Goal: Task Accomplishment & Management: Complete application form

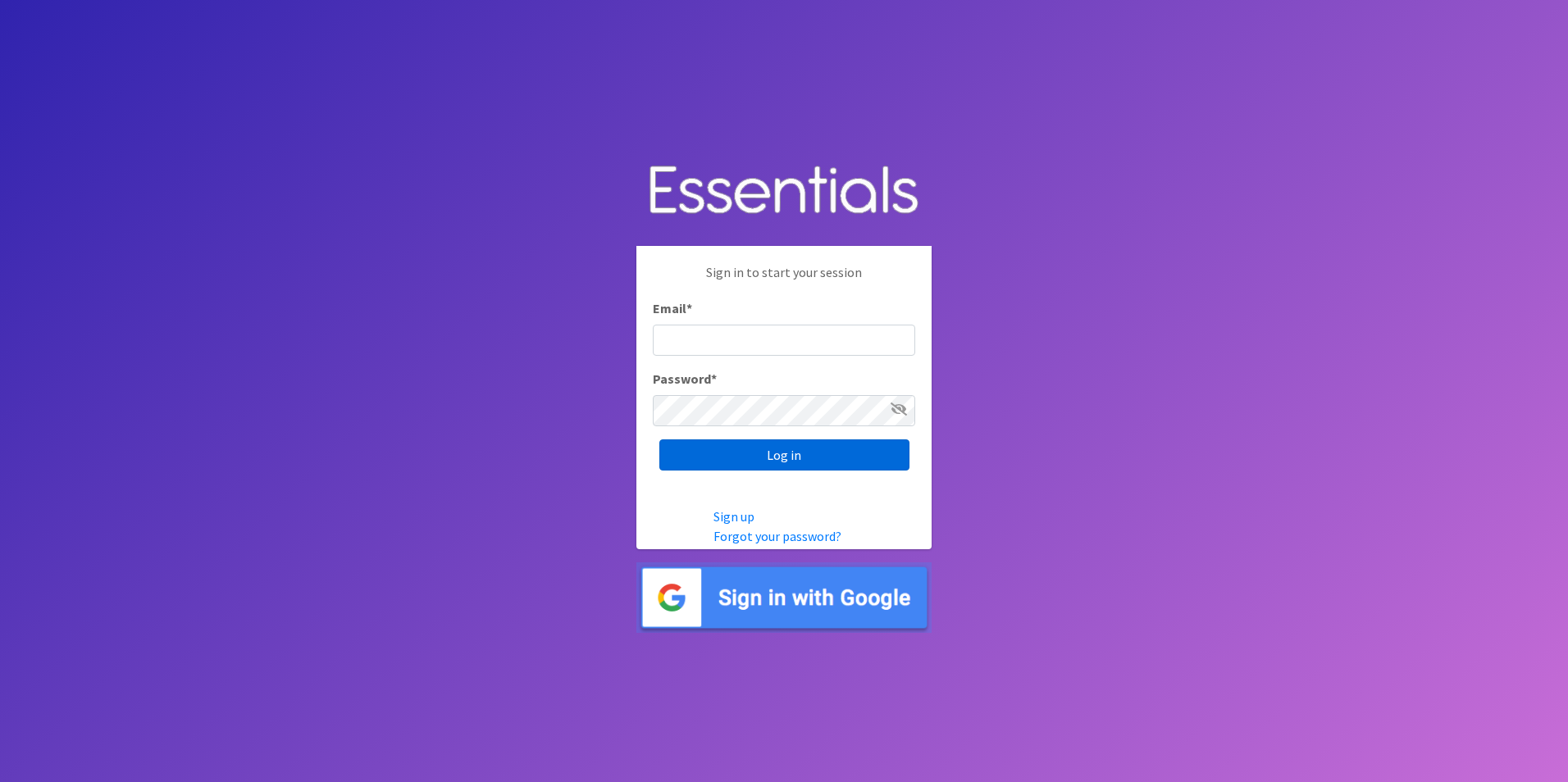
type input "Betsy.GuzmanMendoza@centralhealth.net"
click at [801, 459] on input "Log in" at bounding box center [783, 455] width 250 height 31
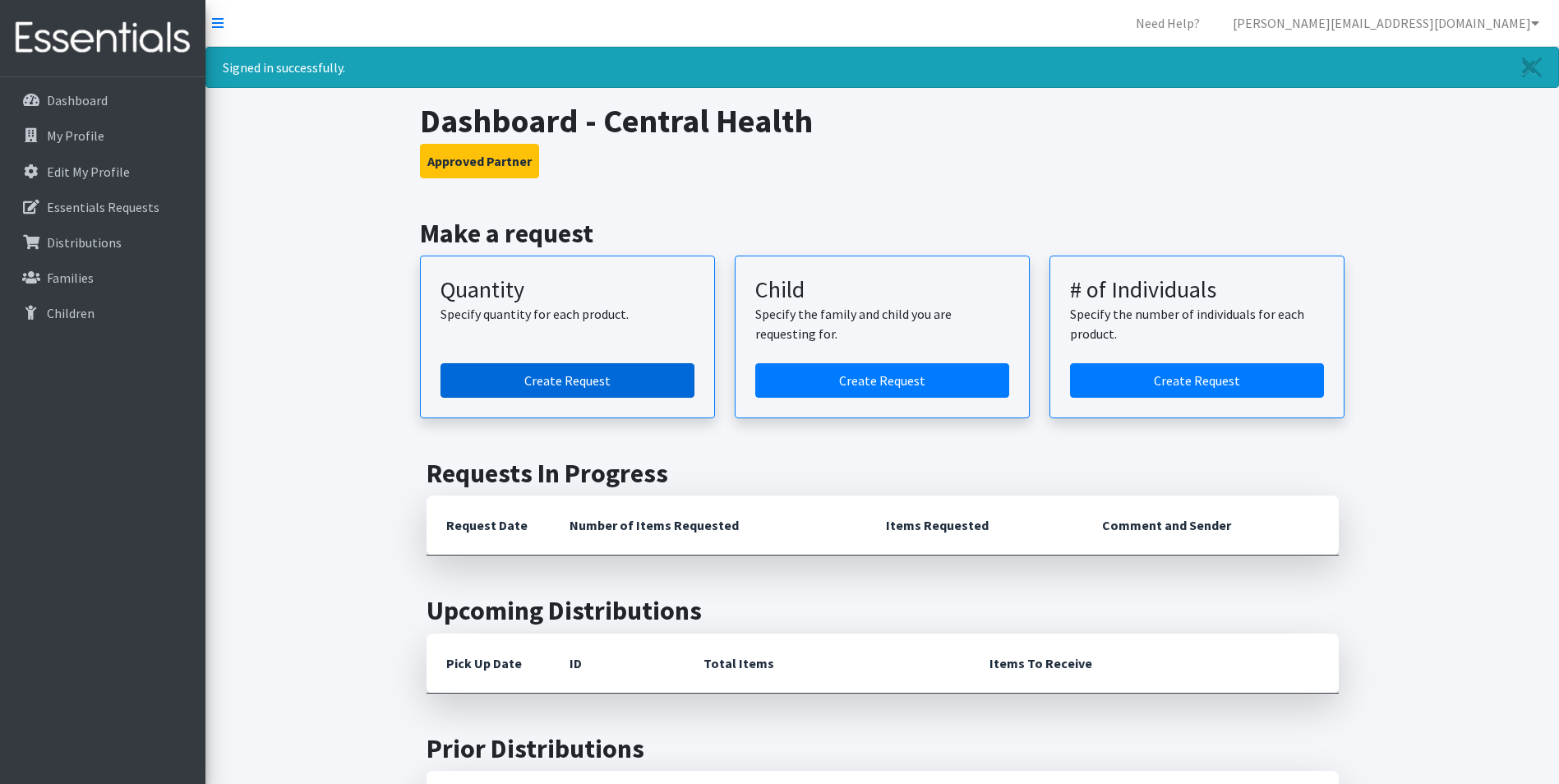
click at [582, 391] on link "Create Request" at bounding box center [567, 380] width 254 height 34
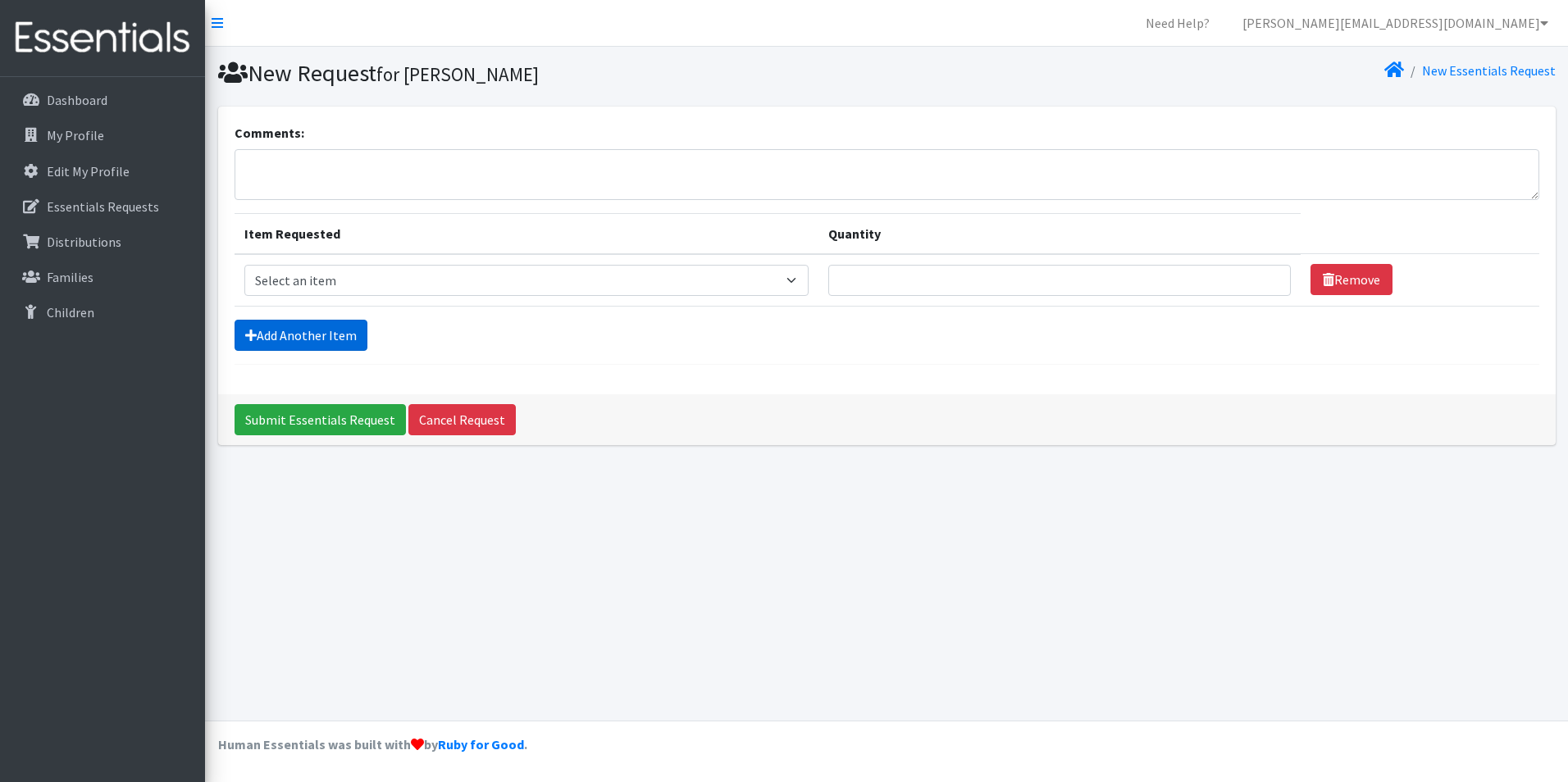
click at [298, 339] on link "Add Another Item" at bounding box center [301, 335] width 133 height 31
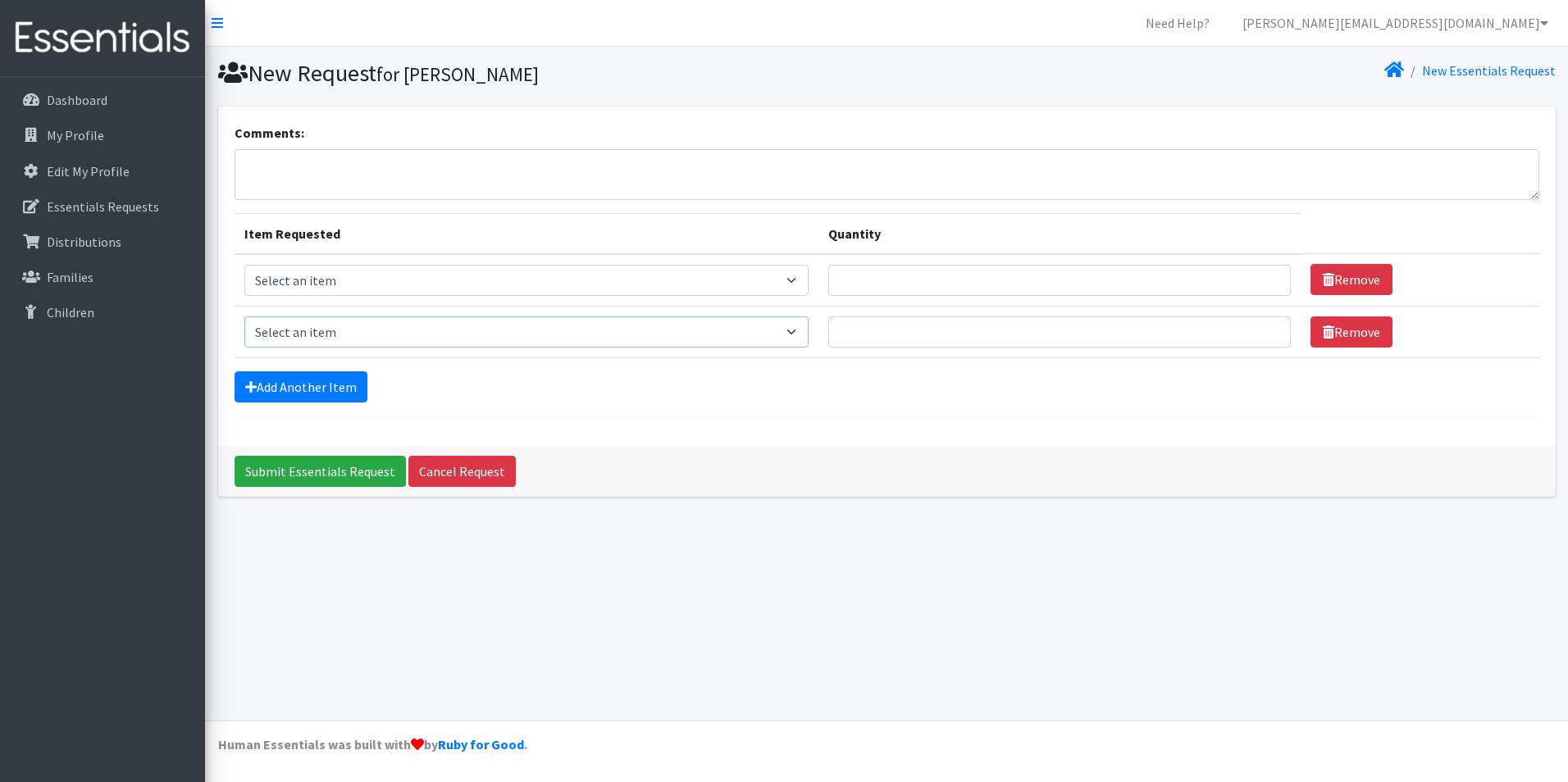
click at [298, 339] on select "Select an item Baby Formula Kids (Newborn) Kids (Preemie) Kids (Size 1) Kids (S…" at bounding box center [526, 333] width 564 height 31
click at [315, 263] on td "Item Requested Select an item Baby Formula Kids (Newborn) Kids (Preemie) Kids (…" at bounding box center [527, 280] width 584 height 53
click at [320, 274] on select "Select an item Baby Formula Kids (Newborn) Kids (Preemie) Kids (Size 1) Kids (S…" at bounding box center [526, 280] width 564 height 31
select select "453"
click at [244, 264] on select "Select an item Baby Formula Kids (Newborn) Kids (Preemie) Kids (Size 1) Kids (S…" at bounding box center [526, 280] width 564 height 31
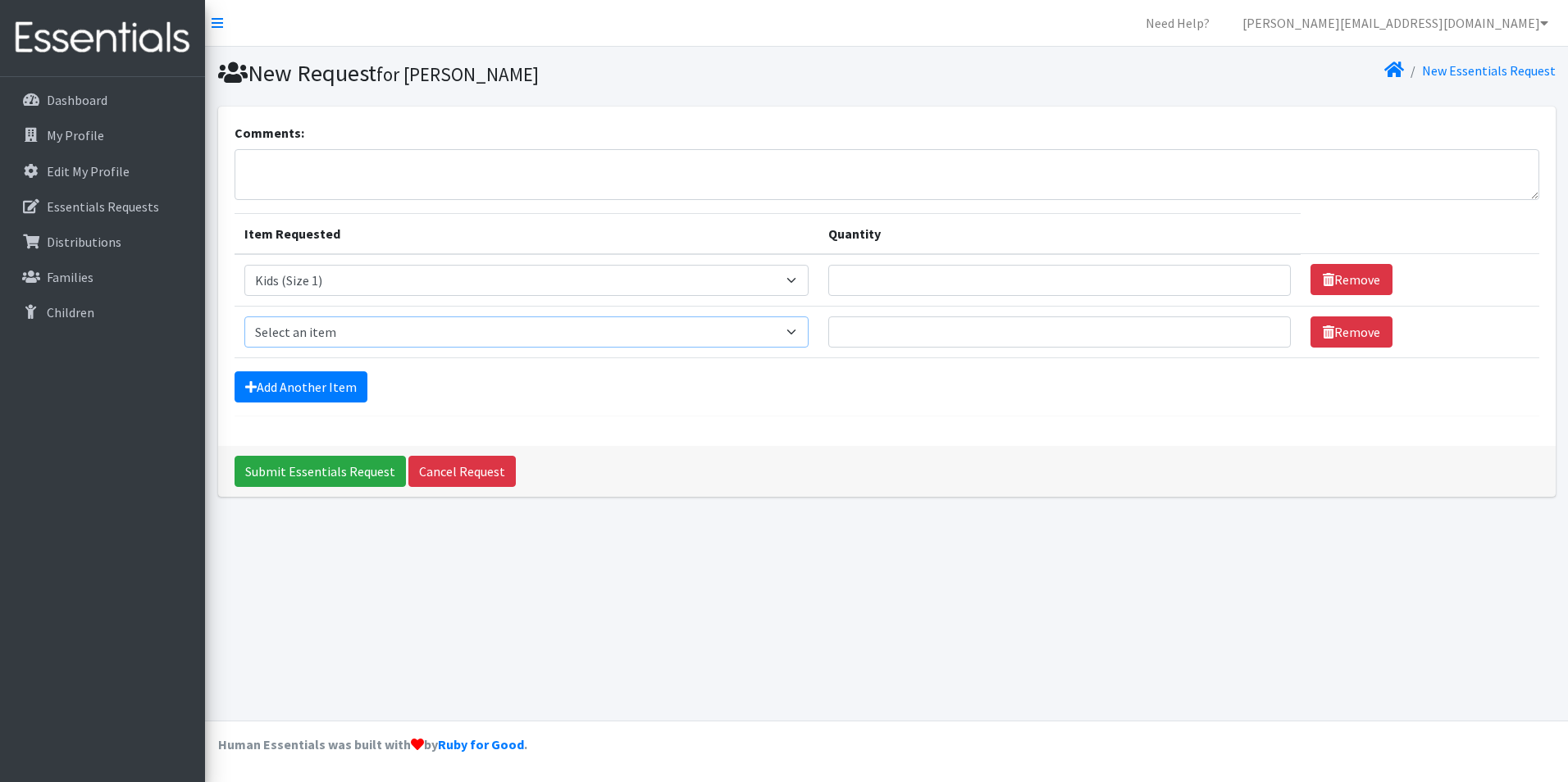
click at [347, 330] on select "Select an item Baby Formula Kids (Newborn) Kids (Preemie) Kids (Size 1) Kids (S…" at bounding box center [526, 333] width 564 height 31
select select "440"
click at [244, 317] on select "Select an item Baby Formula Kids (Newborn) Kids (Preemie) Kids (Size 1) Kids (S…" at bounding box center [526, 333] width 564 height 31
click at [332, 384] on link "Add Another Item" at bounding box center [301, 387] width 133 height 31
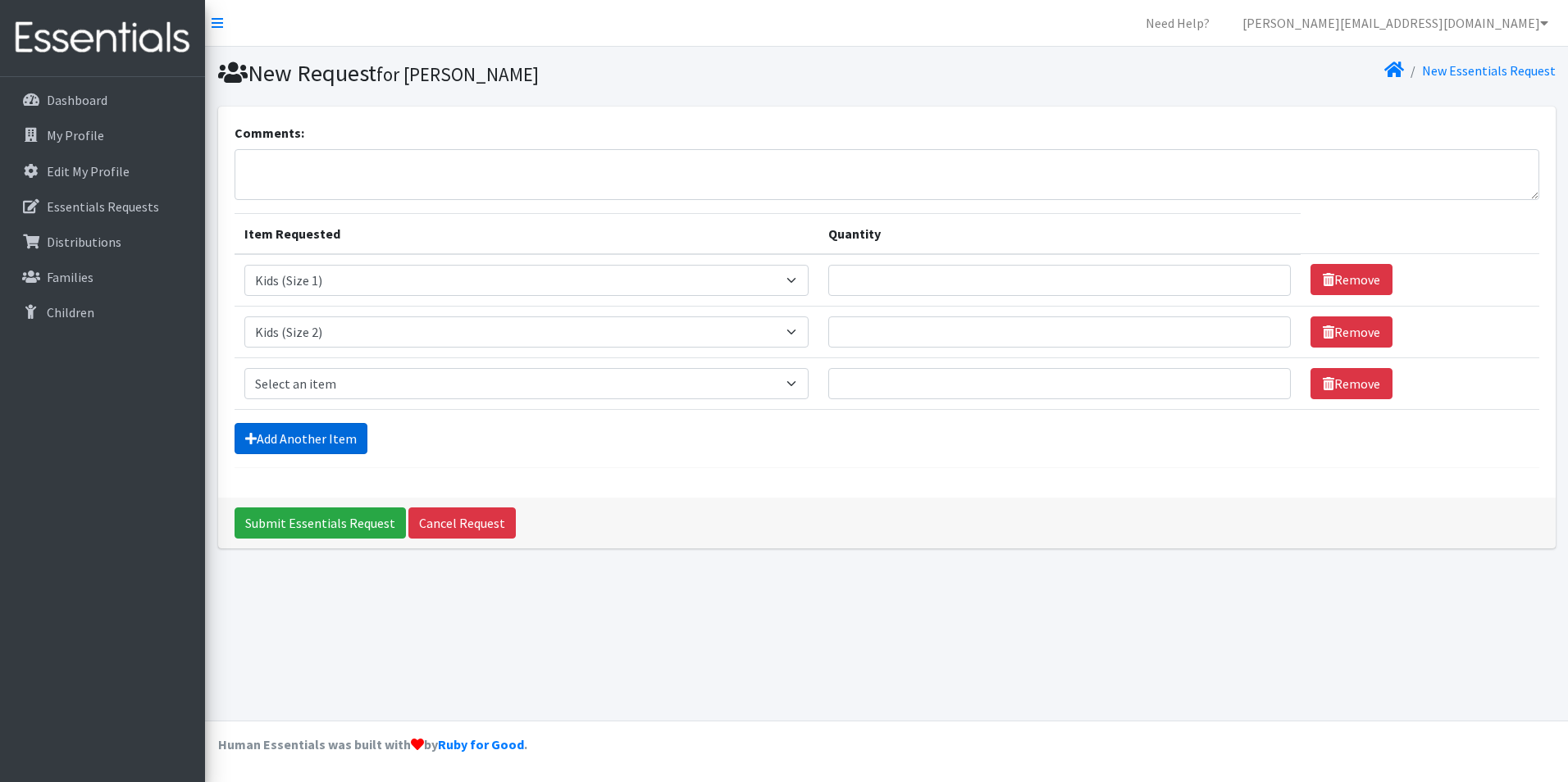
click at [317, 435] on link "Add Another Item" at bounding box center [301, 438] width 133 height 31
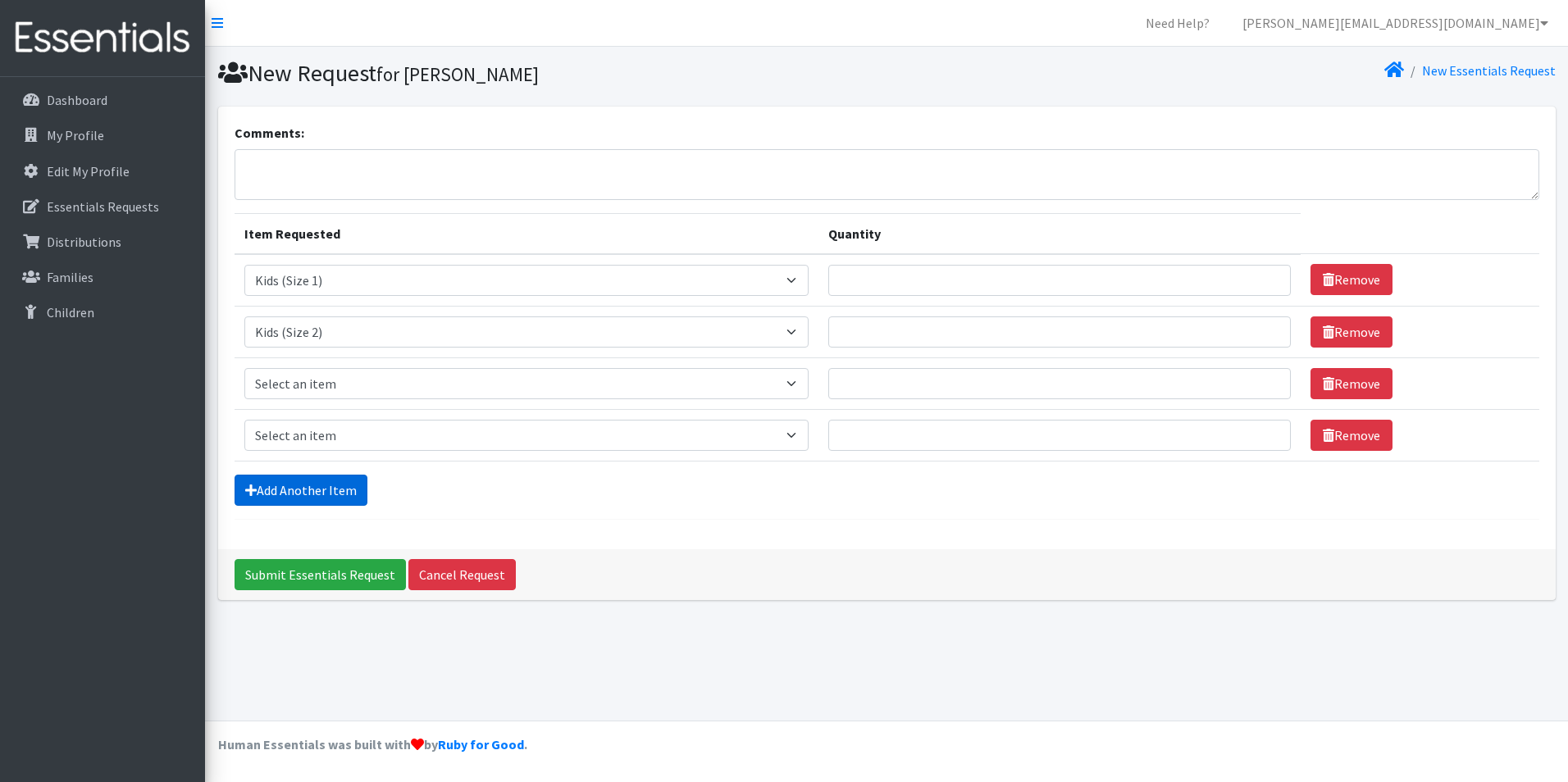
click at [314, 490] on link "Add Another Item" at bounding box center [301, 490] width 133 height 31
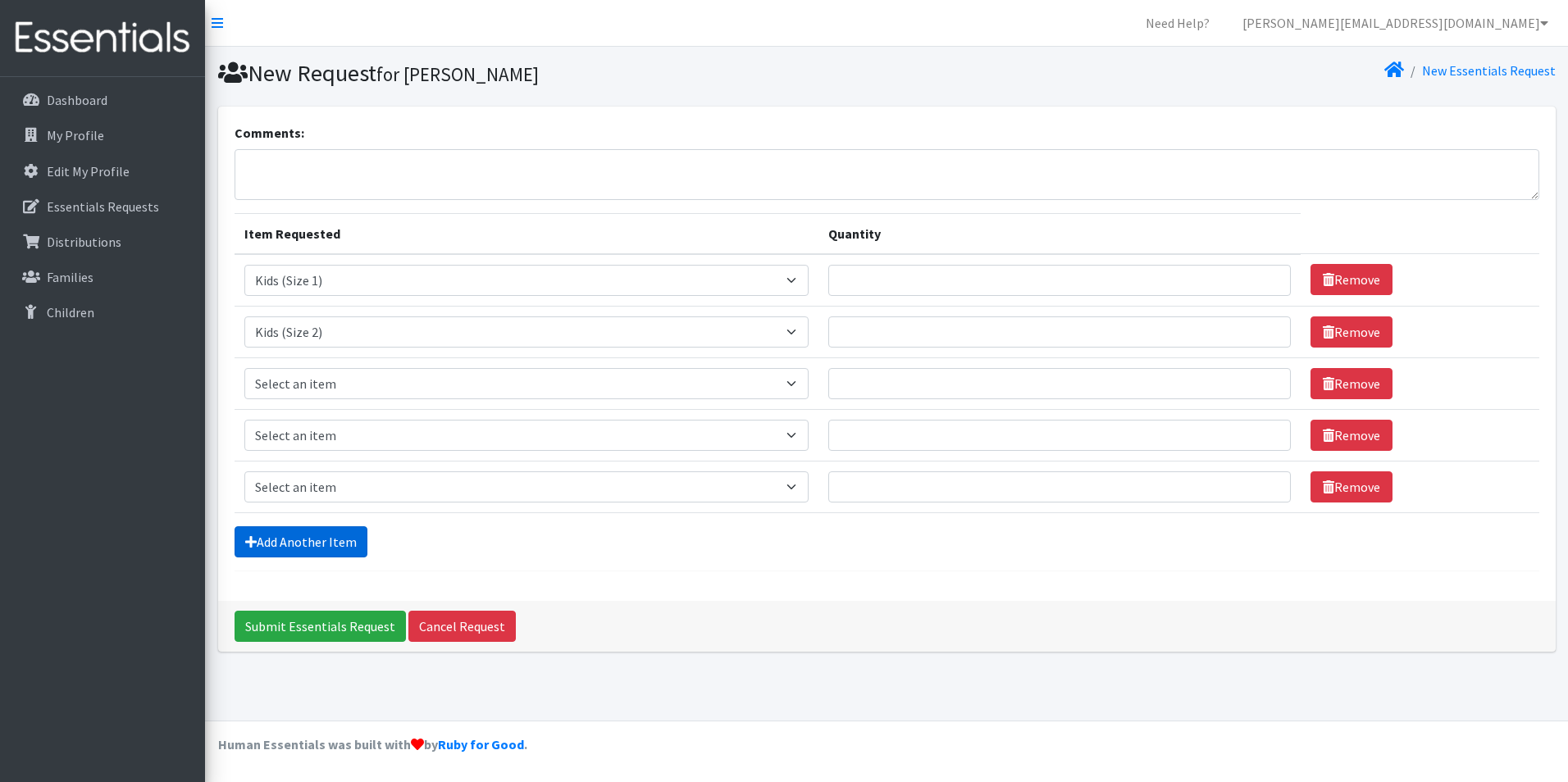
click at [306, 532] on link "Add Another Item" at bounding box center [301, 542] width 133 height 31
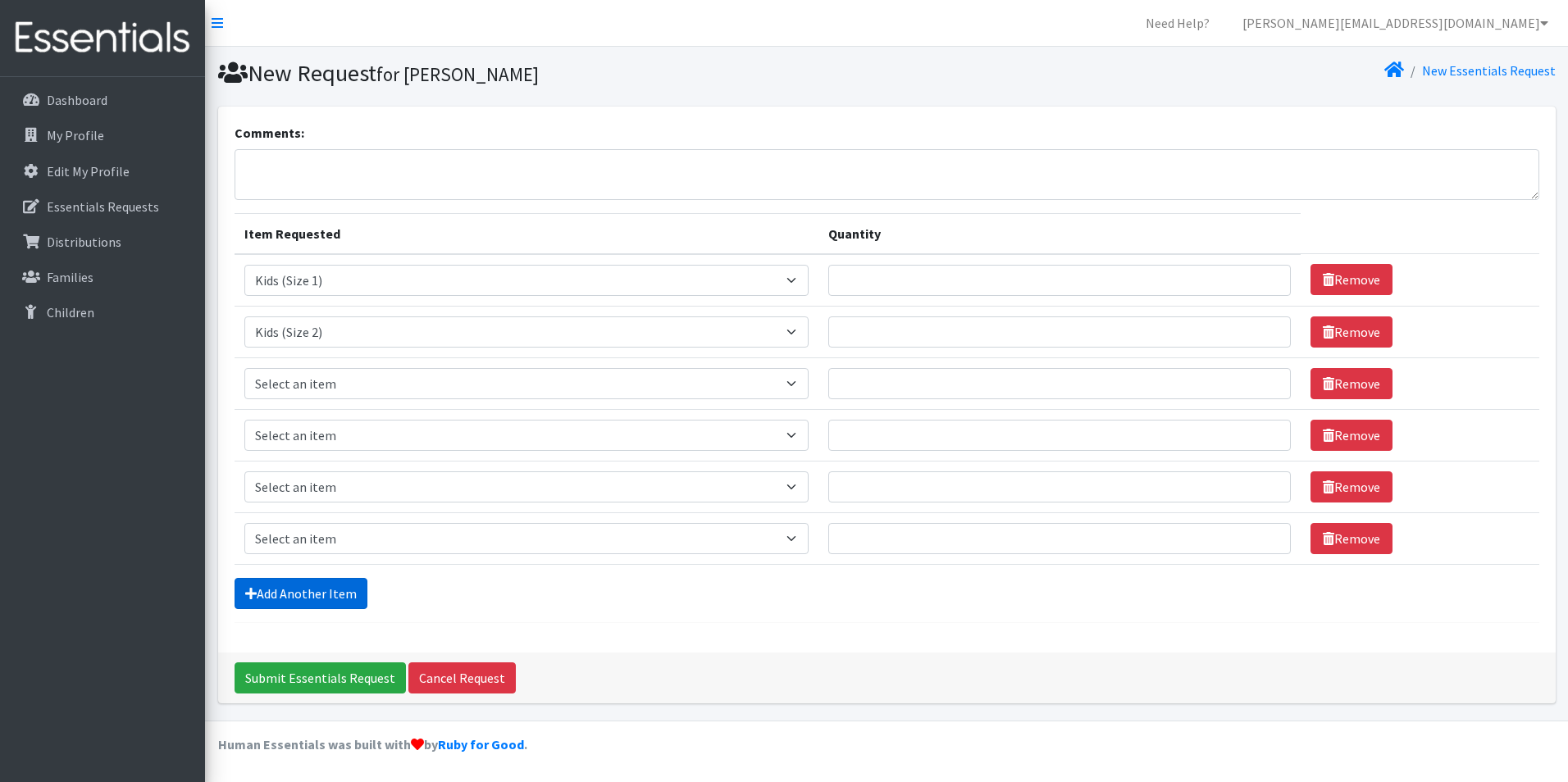
click at [291, 585] on link "Add Another Item" at bounding box center [301, 593] width 133 height 31
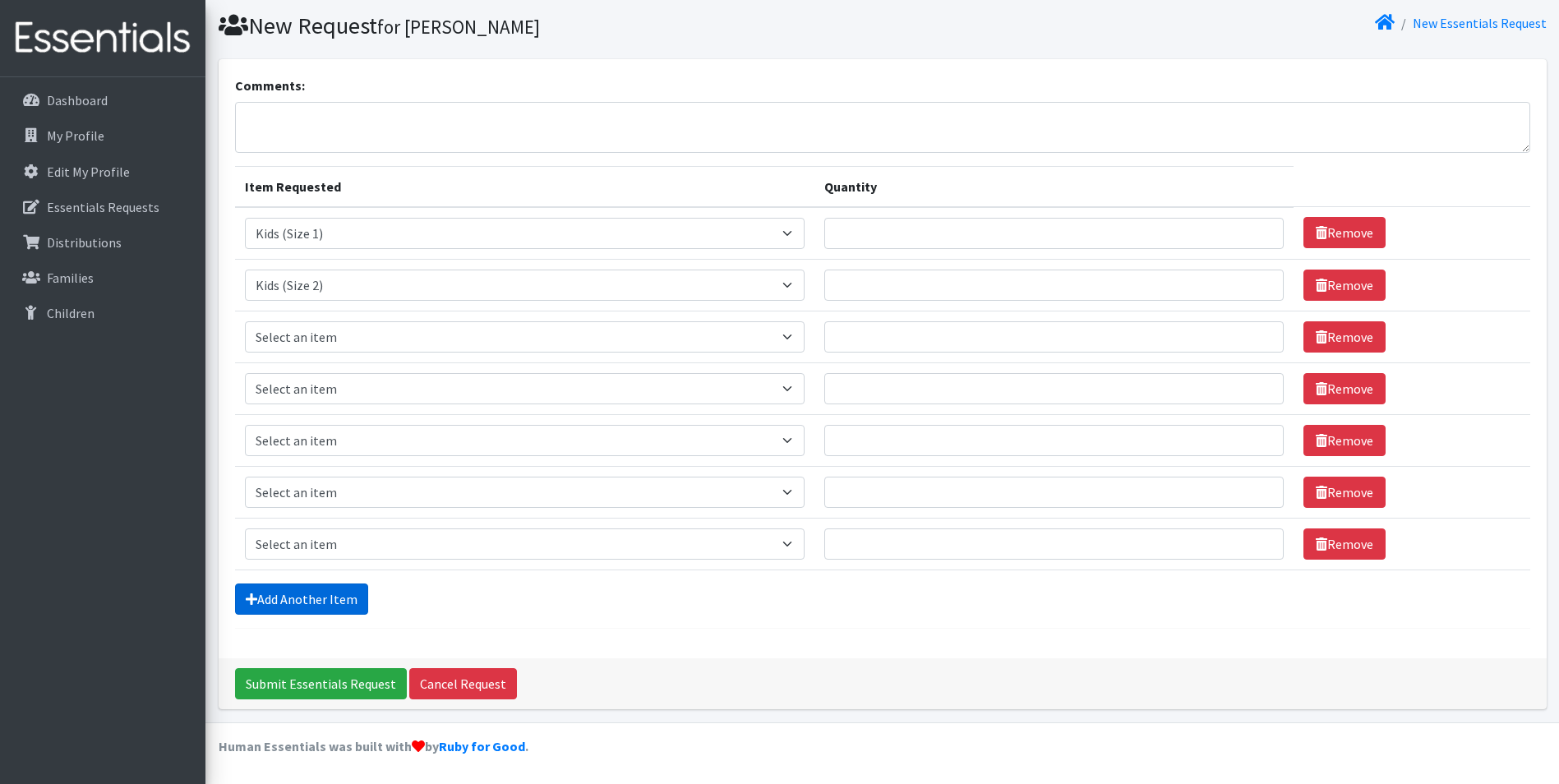
click at [286, 604] on link "Add Another Item" at bounding box center [302, 599] width 133 height 31
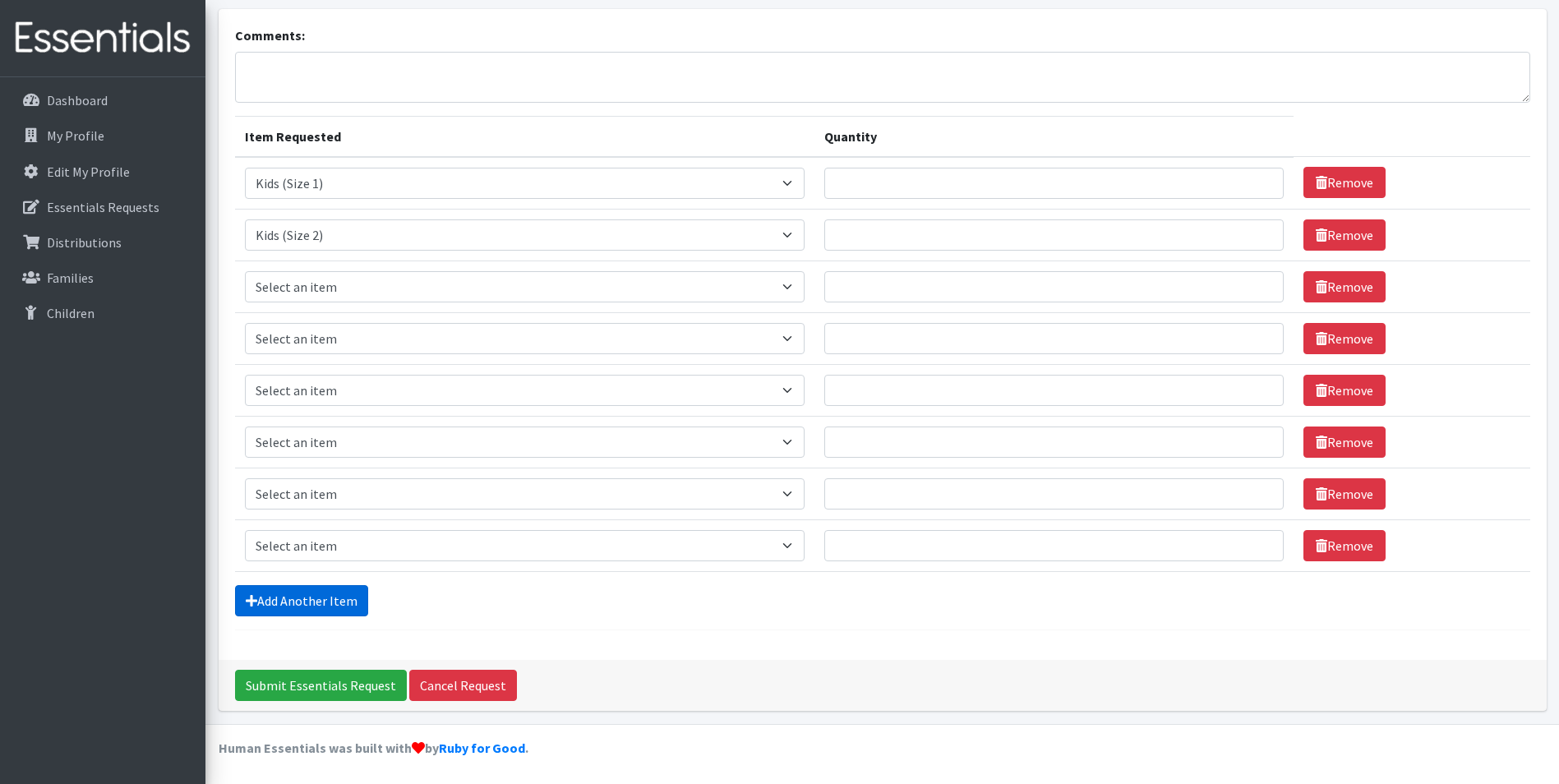
scroll to position [100, 0]
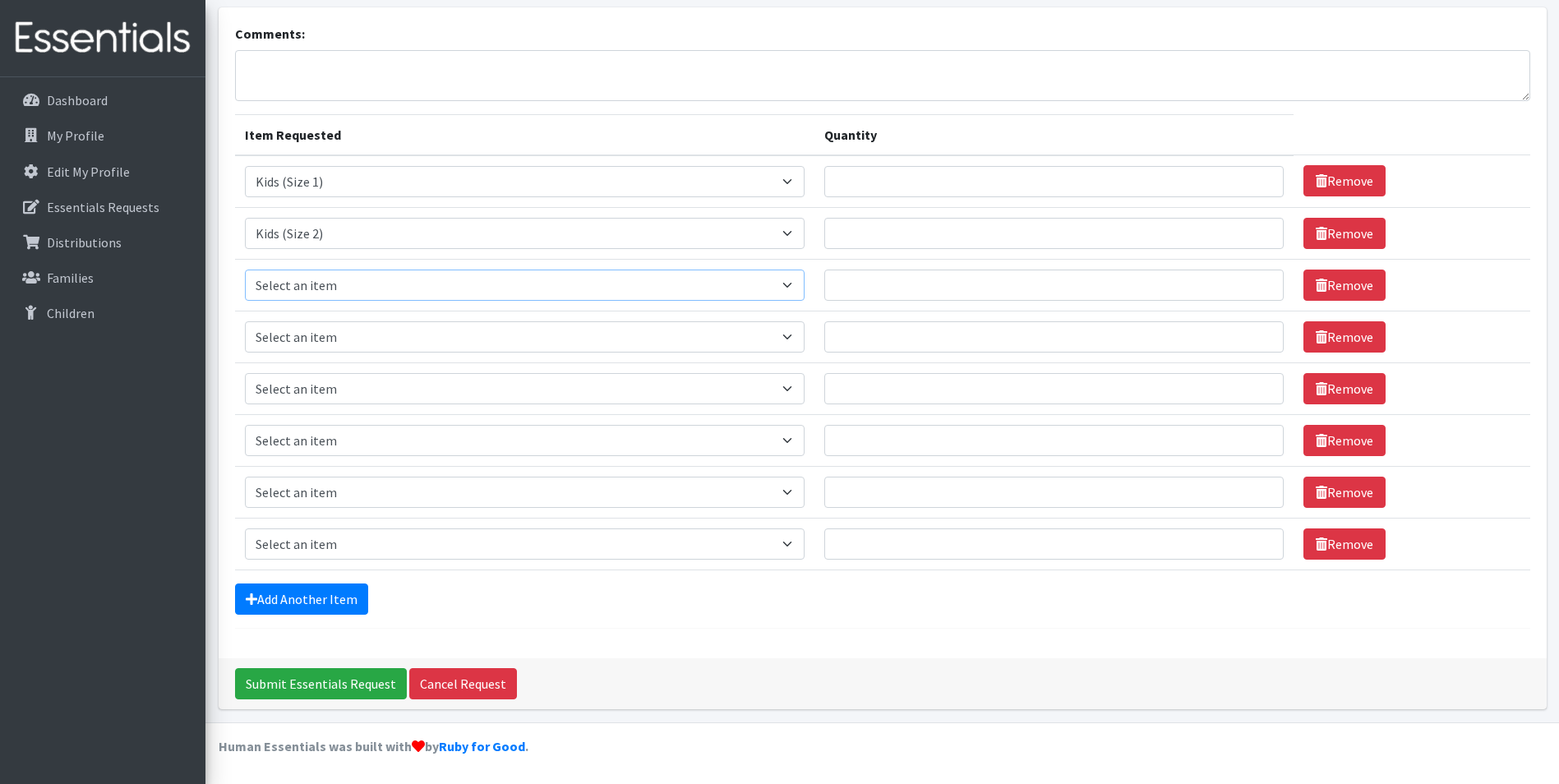
click at [335, 287] on select "Select an item Baby Formula Kids (Newborn) Kids (Preemie) Kids (Size 1) Kids (S…" at bounding box center [525, 285] width 561 height 31
select select "442"
click at [245, 270] on select "Select an item Baby Formula Kids (Newborn) Kids (Preemie) Kids (Size 1) Kids (S…" at bounding box center [525, 285] width 561 height 31
click at [320, 337] on select "Select an item Baby Formula Kids (Newborn) Kids (Preemie) Kids (Size 1) Kids (S…" at bounding box center [525, 337] width 561 height 31
select select "459"
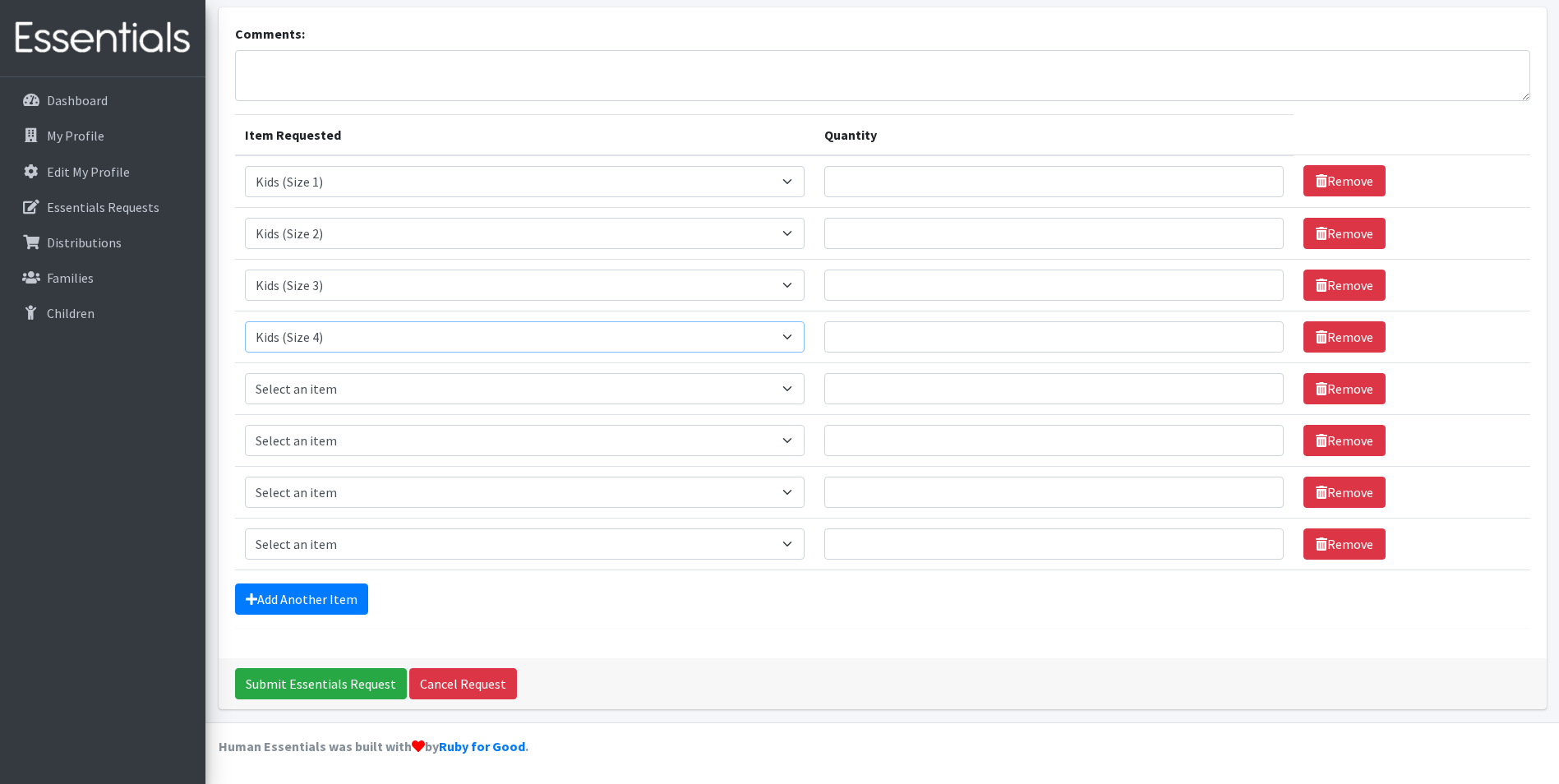
click at [245, 321] on select "Select an item Baby Formula Kids (Newborn) Kids (Preemie) Kids (Size 1) Kids (S…" at bounding box center [525, 337] width 561 height 31
click at [352, 392] on select "Select an item Baby Formula Kids (Newborn) Kids (Preemie) Kids (Size 1) Kids (S…" at bounding box center [525, 389] width 561 height 31
select select "460"
click at [245, 373] on select "Select an item Baby Formula Kids (Newborn) Kids (Preemie) Kids (Size 1) Kids (S…" at bounding box center [525, 389] width 561 height 31
click at [340, 444] on select "Select an item Baby Formula Kids (Newborn) Kids (Preemie) Kids (Size 1) Kids (S…" at bounding box center [525, 440] width 561 height 31
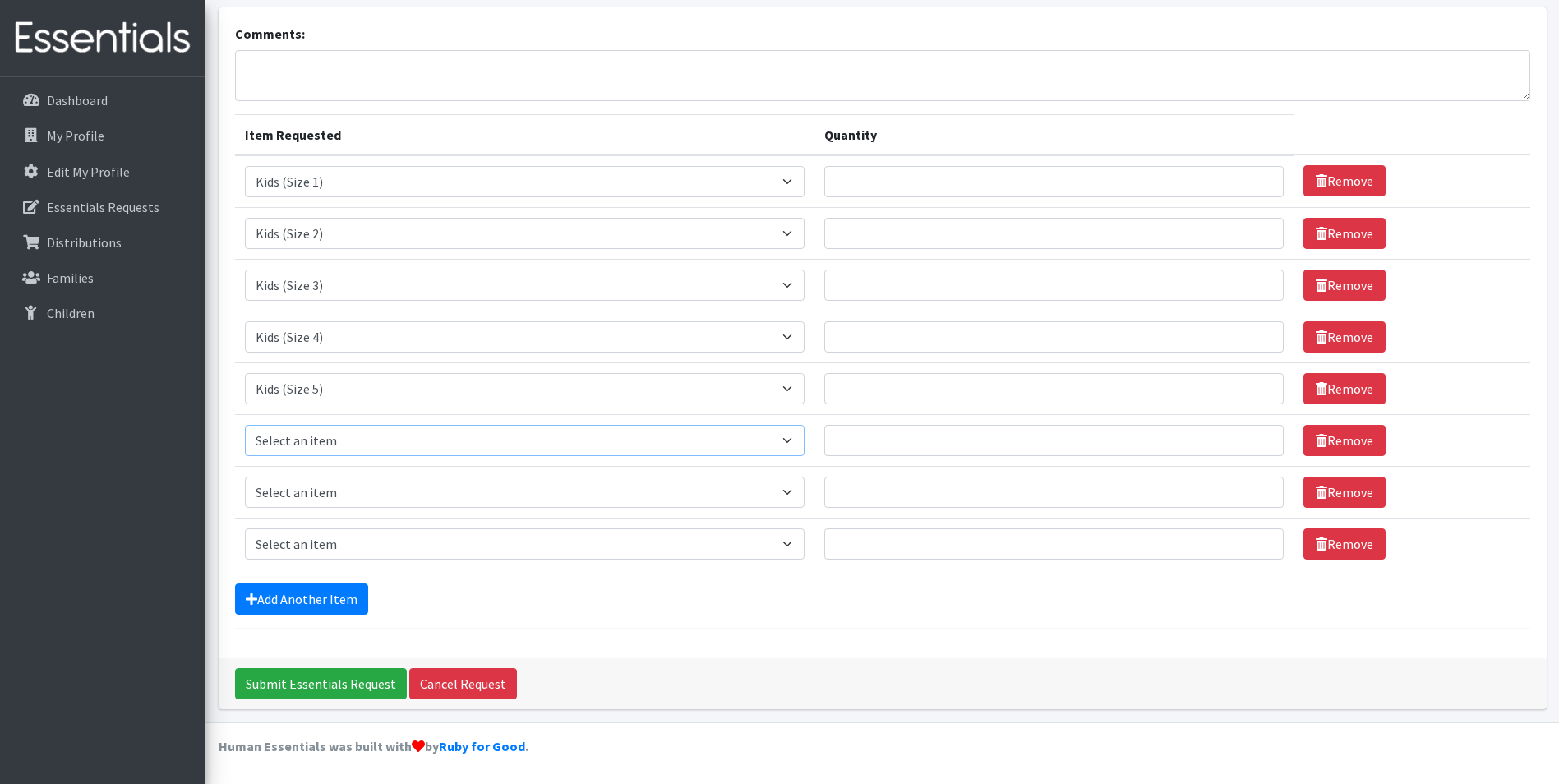
select select "462"
click at [245, 425] on select "Select an item Baby Formula Kids (Newborn) Kids (Preemie) Kids (Size 1) Kids (S…" at bounding box center [525, 440] width 561 height 31
click at [319, 474] on td "Item Requested Select an item Baby Formula Kids (Newborn) Kids (Preemie) Kids (…" at bounding box center [526, 492] width 580 height 52
click at [321, 494] on select "Select an item Baby Formula Kids (Newborn) Kids (Preemie) Kids (Size 1) Kids (S…" at bounding box center [525, 492] width 561 height 31
select select "445"
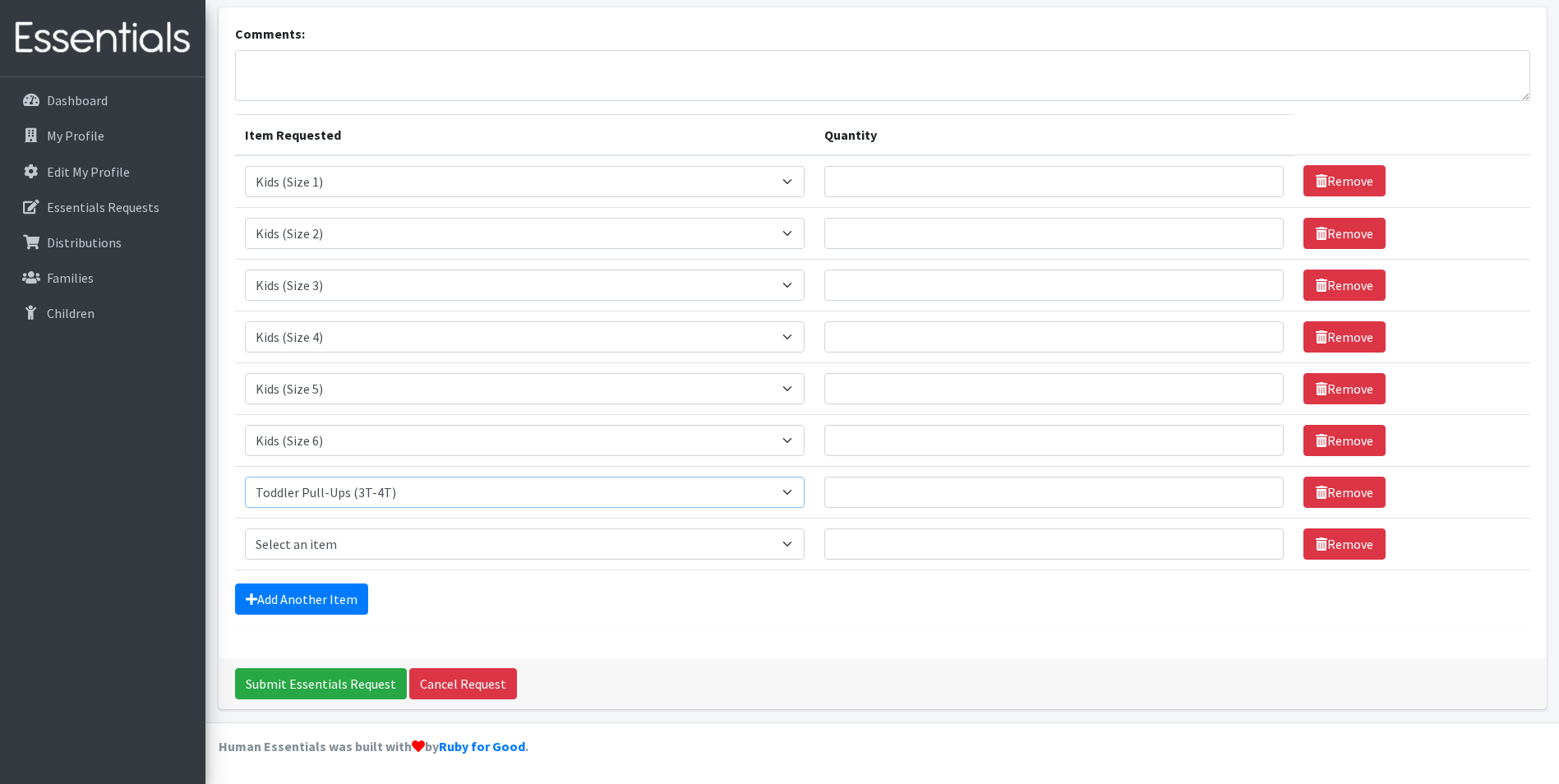
click at [245, 476] on select "Select an item Baby Formula Kids (Newborn) Kids (Preemie) Kids (Size 1) Kids (S…" at bounding box center [525, 492] width 561 height 31
click at [320, 540] on select "Select an item Baby Formula Kids (Newborn) Kids (Preemie) Kids (Size 1) Kids (S…" at bounding box center [525, 544] width 561 height 31
select select "446"
click at [245, 528] on select "Select an item Baby Formula Kids (Newborn) Kids (Preemie) Kids (Size 1) Kids (S…" at bounding box center [525, 544] width 561 height 31
click at [330, 602] on link "Add Another Item" at bounding box center [302, 599] width 133 height 31
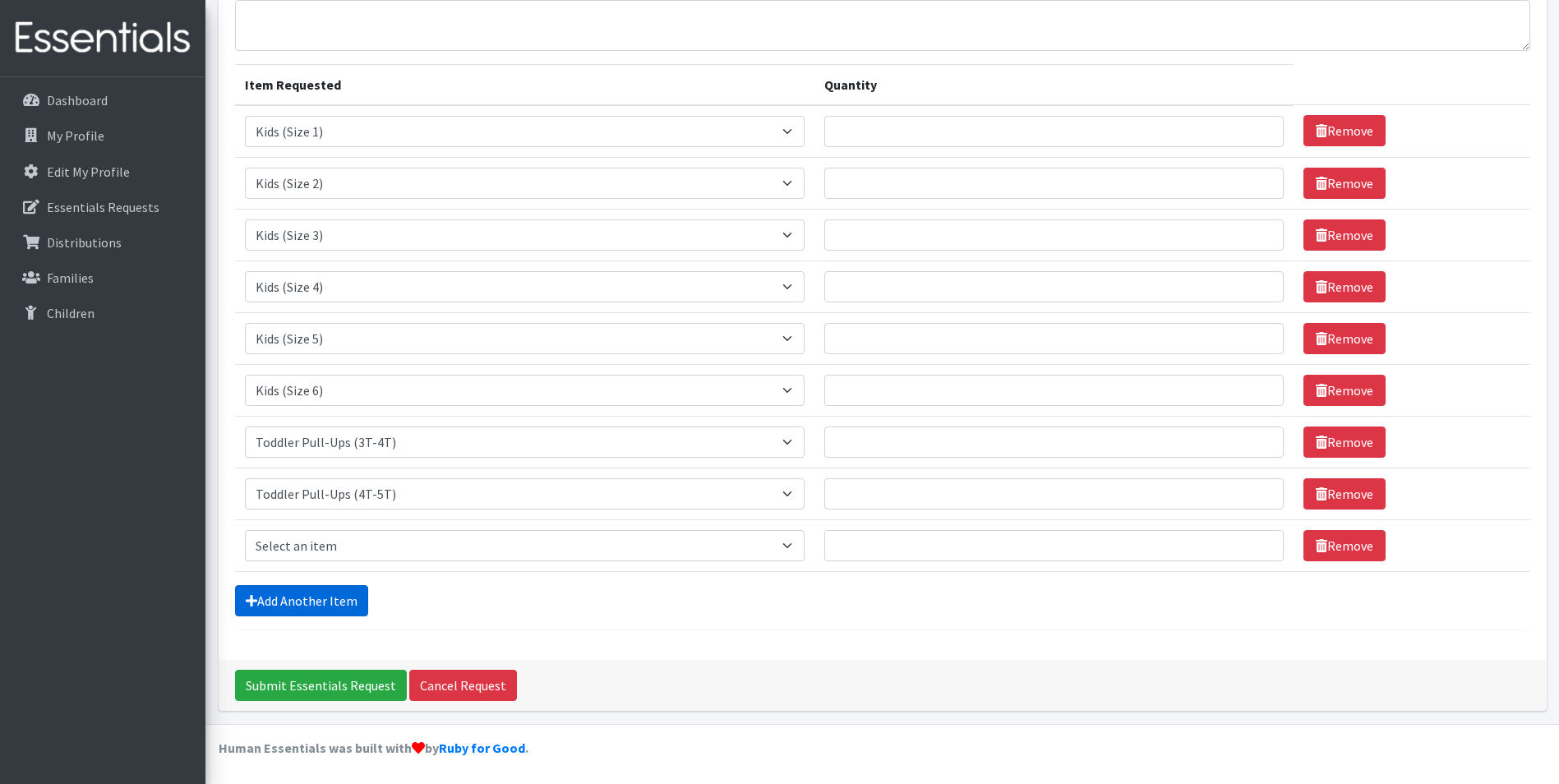
scroll to position [151, 0]
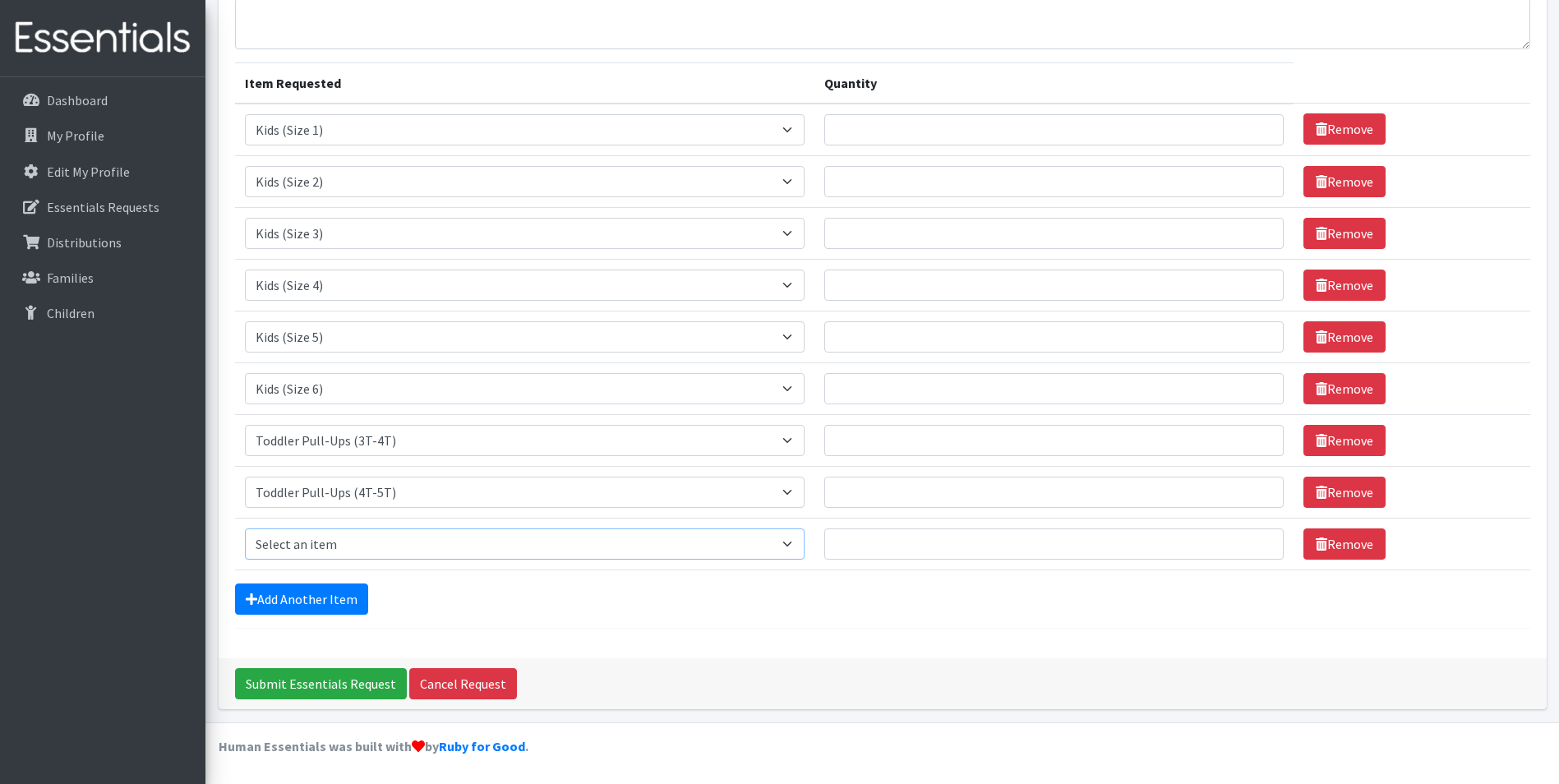
click at [340, 548] on select "Select an item Baby Formula Kids (Newborn) Kids (Preemie) Kids (Size 1) Kids (S…" at bounding box center [525, 544] width 561 height 31
select select "434"
click at [245, 528] on select "Select an item Baby Formula Kids (Newborn) Kids (Preemie) Kids (Size 1) Kids (S…" at bounding box center [525, 544] width 561 height 31
click at [306, 590] on link "Add Another Item" at bounding box center [302, 599] width 133 height 31
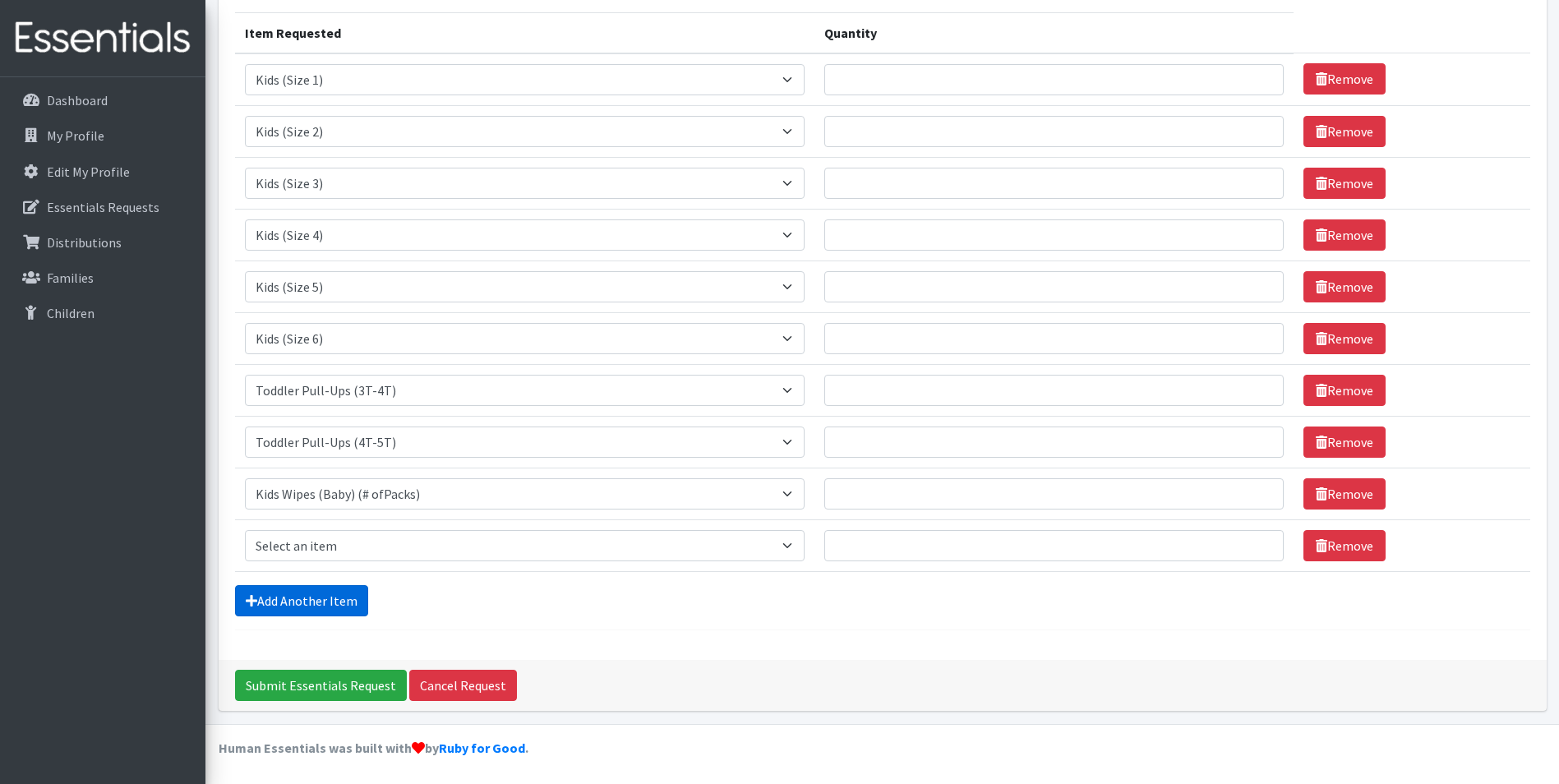
scroll to position [203, 0]
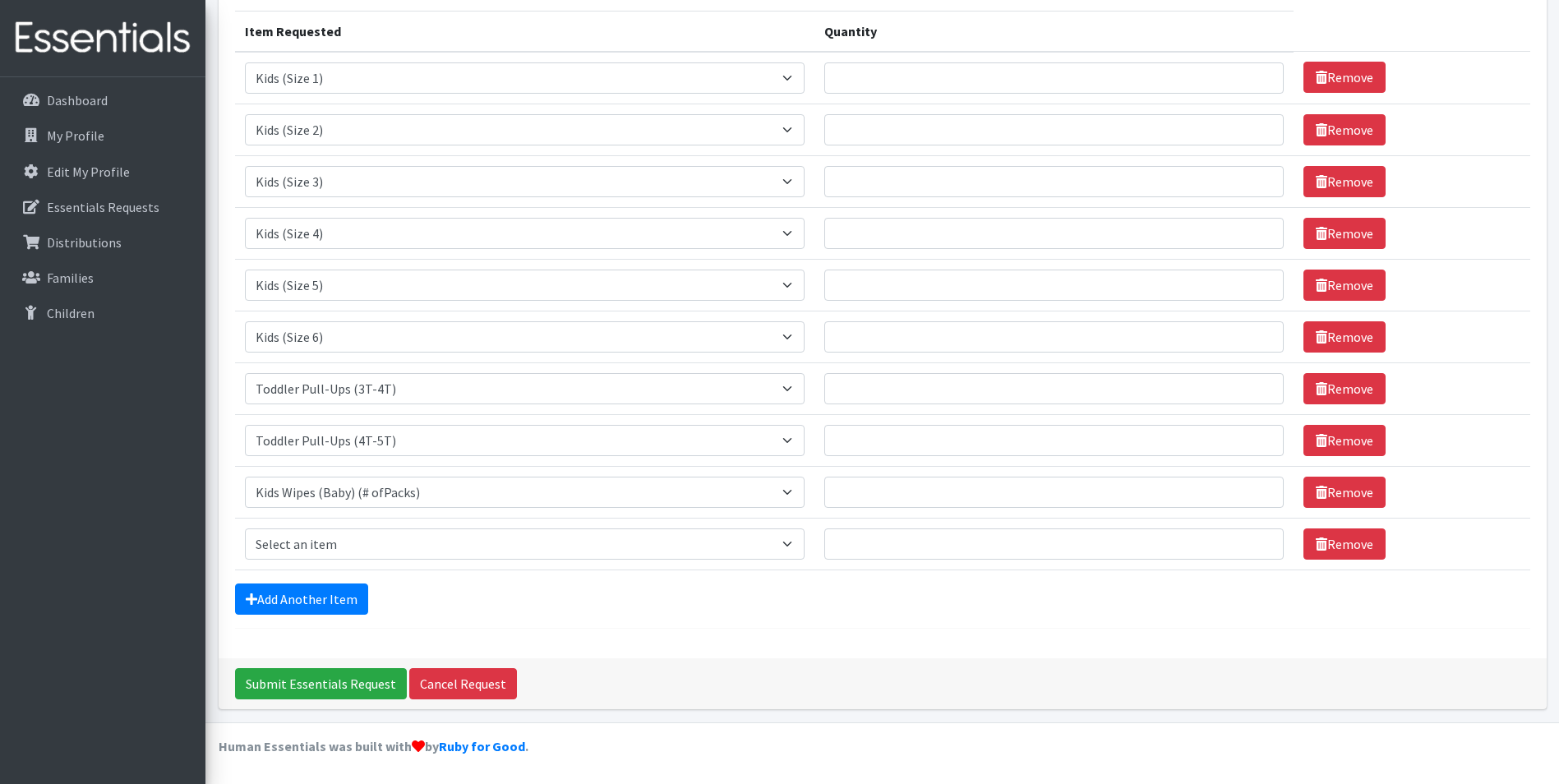
click at [343, 521] on td "Item Requested Select an item Baby Formula Kids (Newborn) Kids (Preemie) Kids (…" at bounding box center [526, 544] width 580 height 52
click at [344, 535] on select "Select an item Baby Formula Kids (Newborn) Kids (Preemie) Kids (Size 1) Kids (S…" at bounding box center [525, 544] width 561 height 31
select select "1534"
click at [245, 528] on select "Select an item Baby Formula Kids (Newborn) Kids (Preemie) Kids (Size 1) Kids (S…" at bounding box center [525, 544] width 561 height 31
click at [286, 598] on link "Add Another Item" at bounding box center [302, 599] width 133 height 31
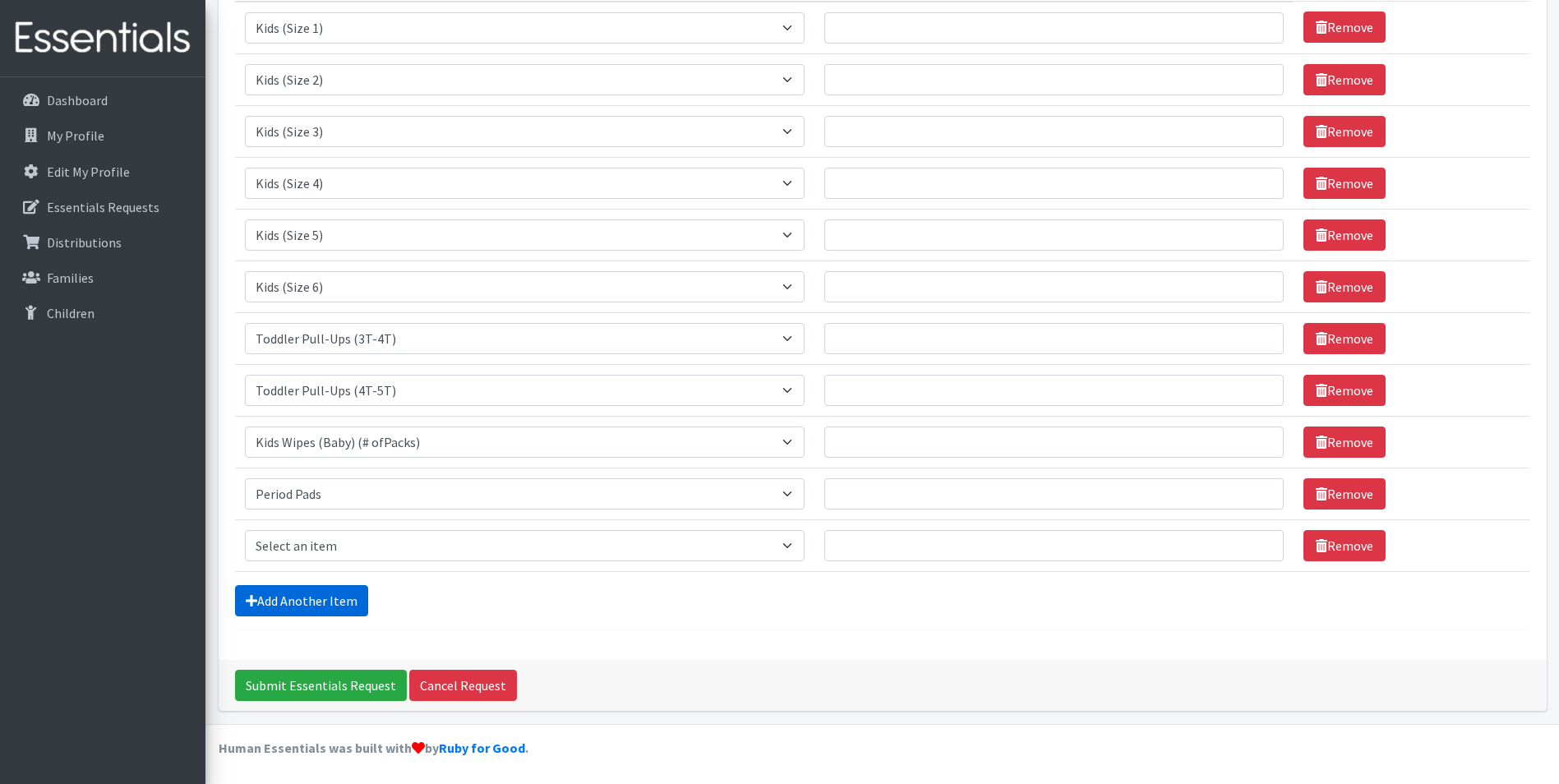
scroll to position [255, 0]
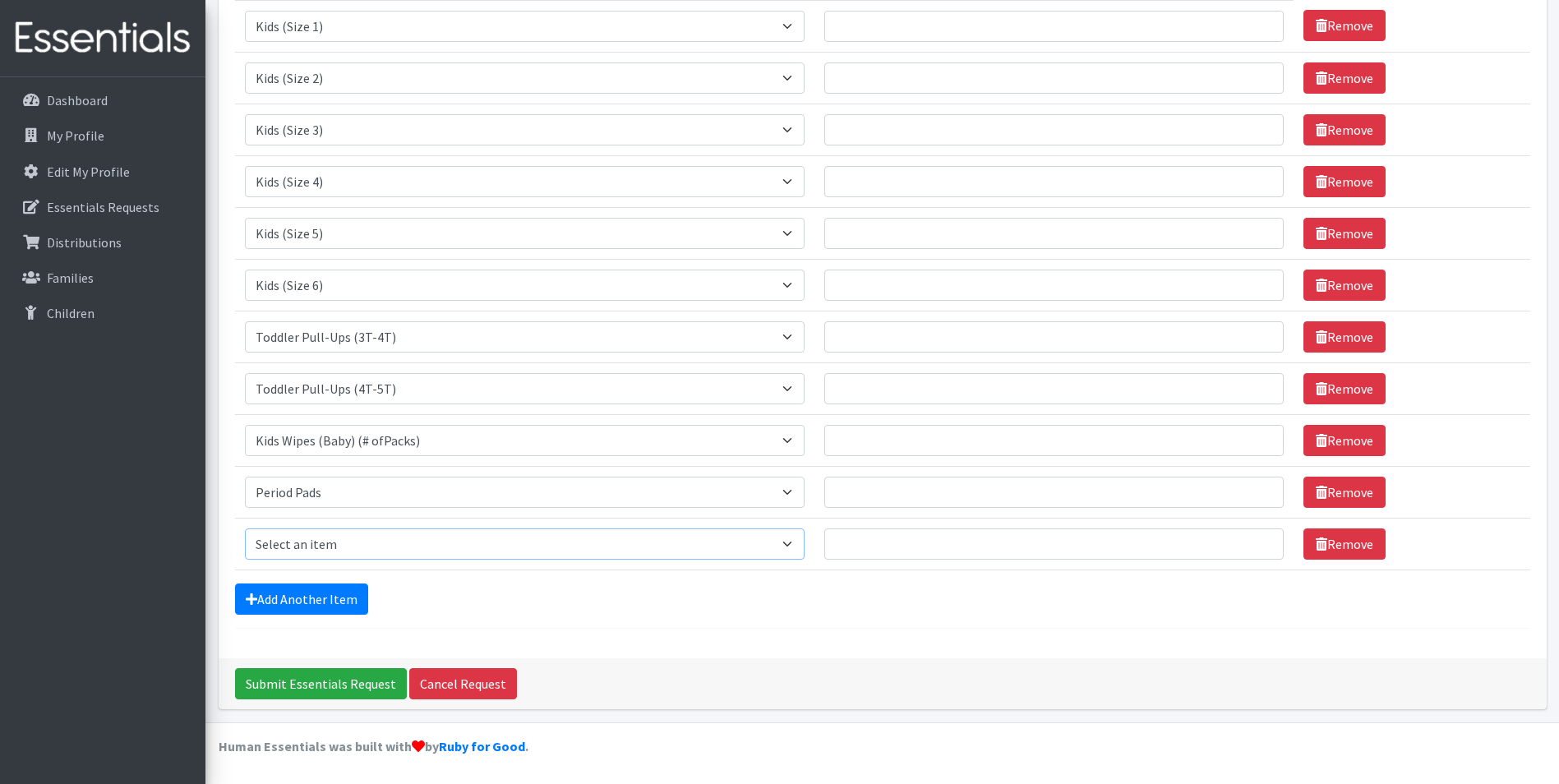
click at [324, 552] on select "Select an item Baby Formula Kids (Newborn) Kids (Preemie) Kids (Size 1) Kids (S…" at bounding box center [525, 544] width 561 height 31
select select "1535"
click at [245, 528] on select "Select an item Baby Formula Kids (Newborn) Kids (Preemie) Kids (Size 1) Kids (S…" at bounding box center [525, 544] width 561 height 31
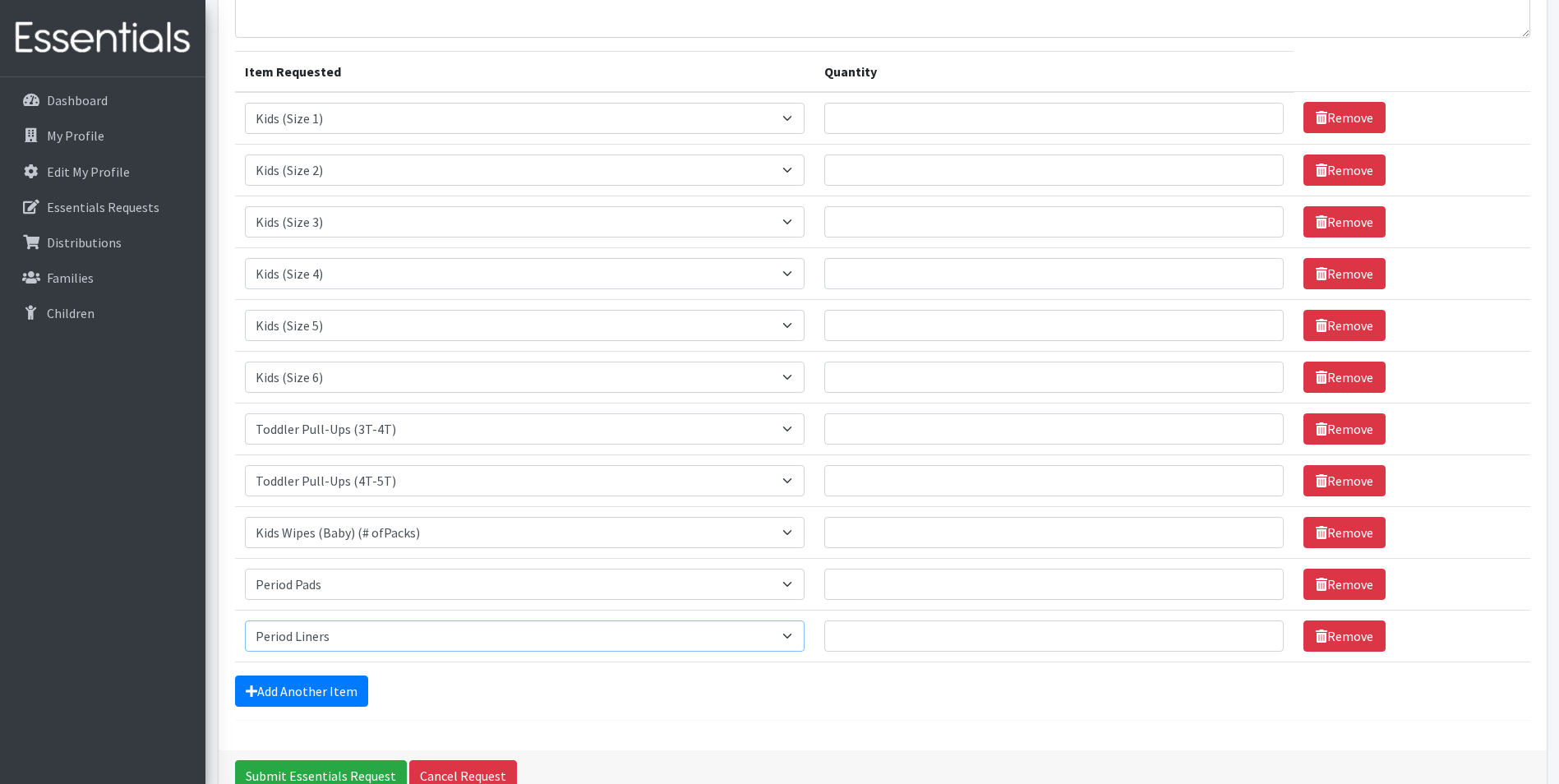
scroll to position [164, 0]
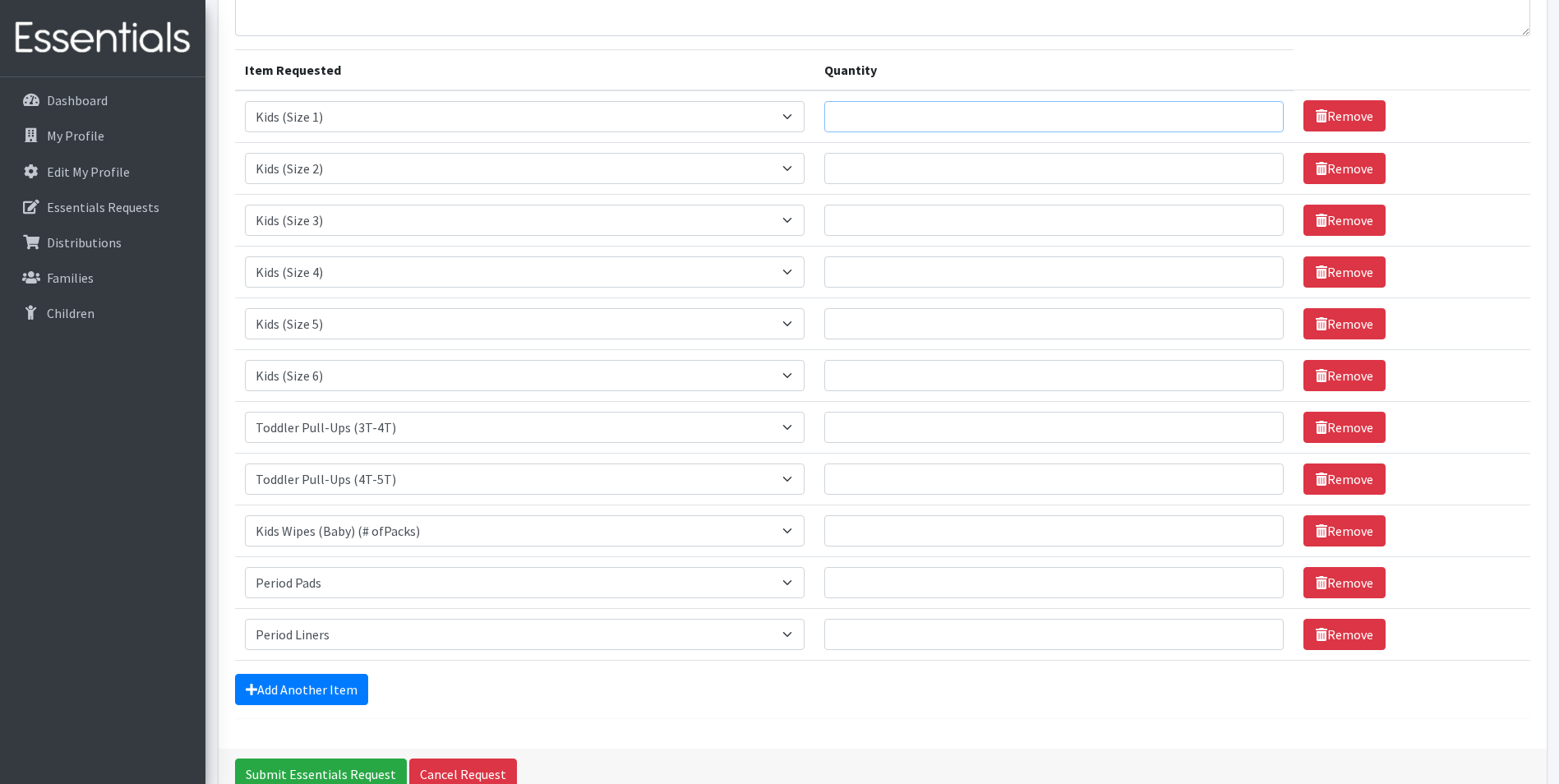
click at [889, 120] on input "Quantity" at bounding box center [1054, 116] width 459 height 31
type input "500"
click at [867, 176] on input "Quantity" at bounding box center [1054, 169] width 459 height 31
type input "500"
click at [869, 220] on input "Quantity" at bounding box center [1054, 221] width 459 height 31
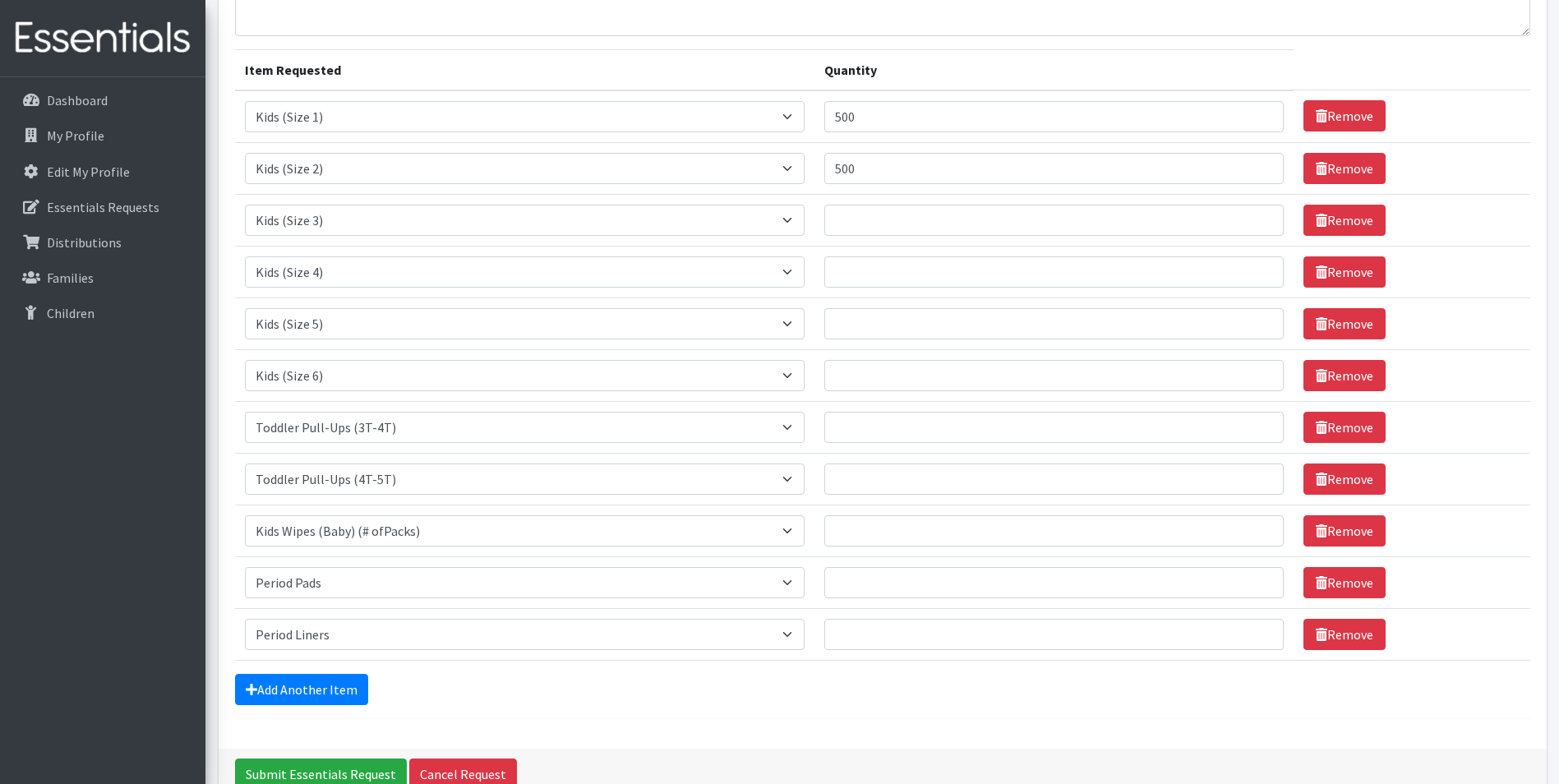
click at [892, 294] on td "Quantity" at bounding box center [1054, 271] width 479 height 52
click at [899, 275] on input "Quantity" at bounding box center [1054, 272] width 459 height 31
type input "1200"
click at [899, 342] on td "Quantity" at bounding box center [1054, 323] width 479 height 52
click at [900, 326] on input "Quantity" at bounding box center [1054, 324] width 459 height 31
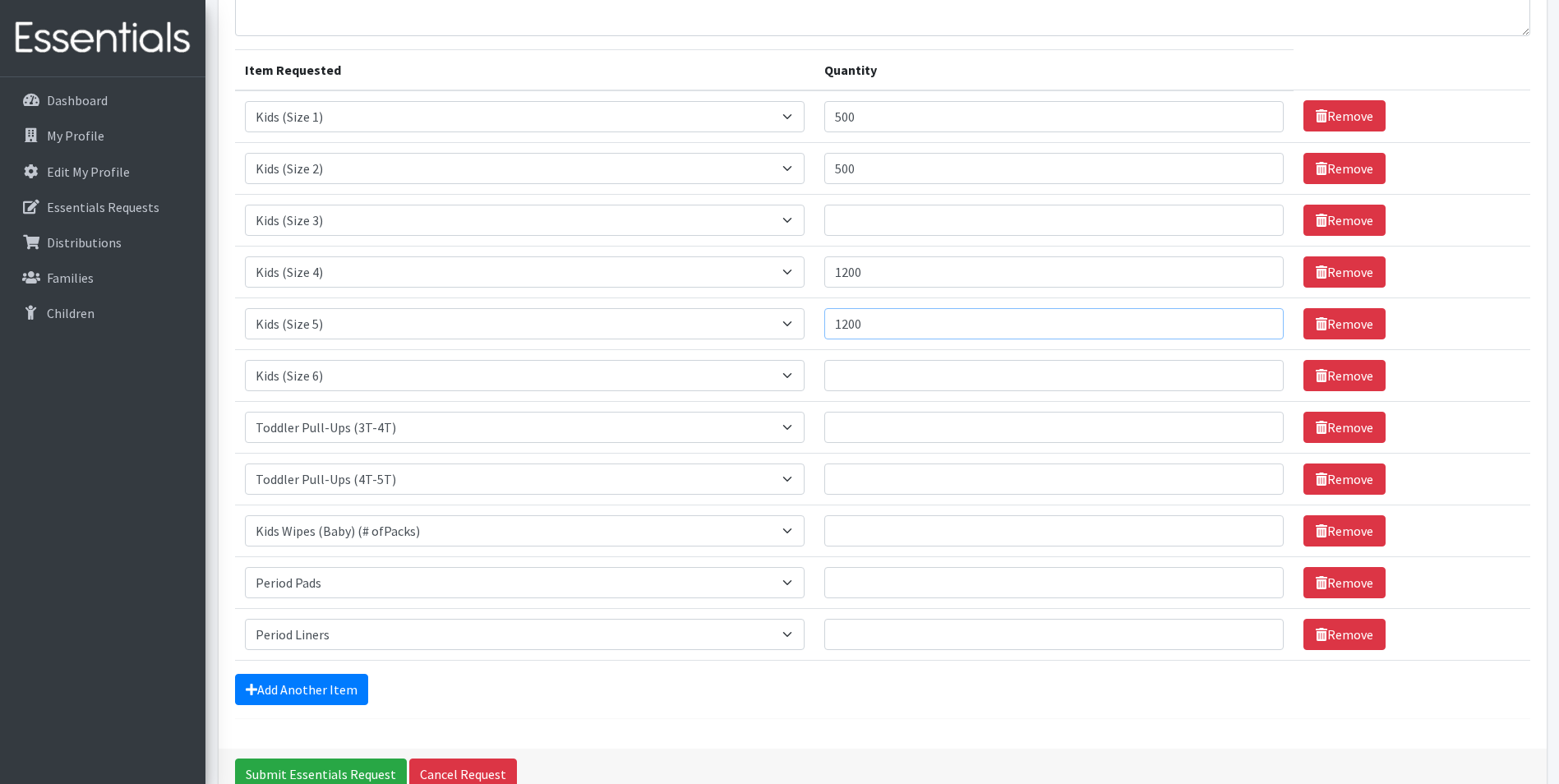
type input "1200"
click at [900, 382] on input "Quantity" at bounding box center [1054, 376] width 459 height 31
type input "1200"
click at [888, 227] on input "Quantity" at bounding box center [1054, 221] width 459 height 31
type input "500"
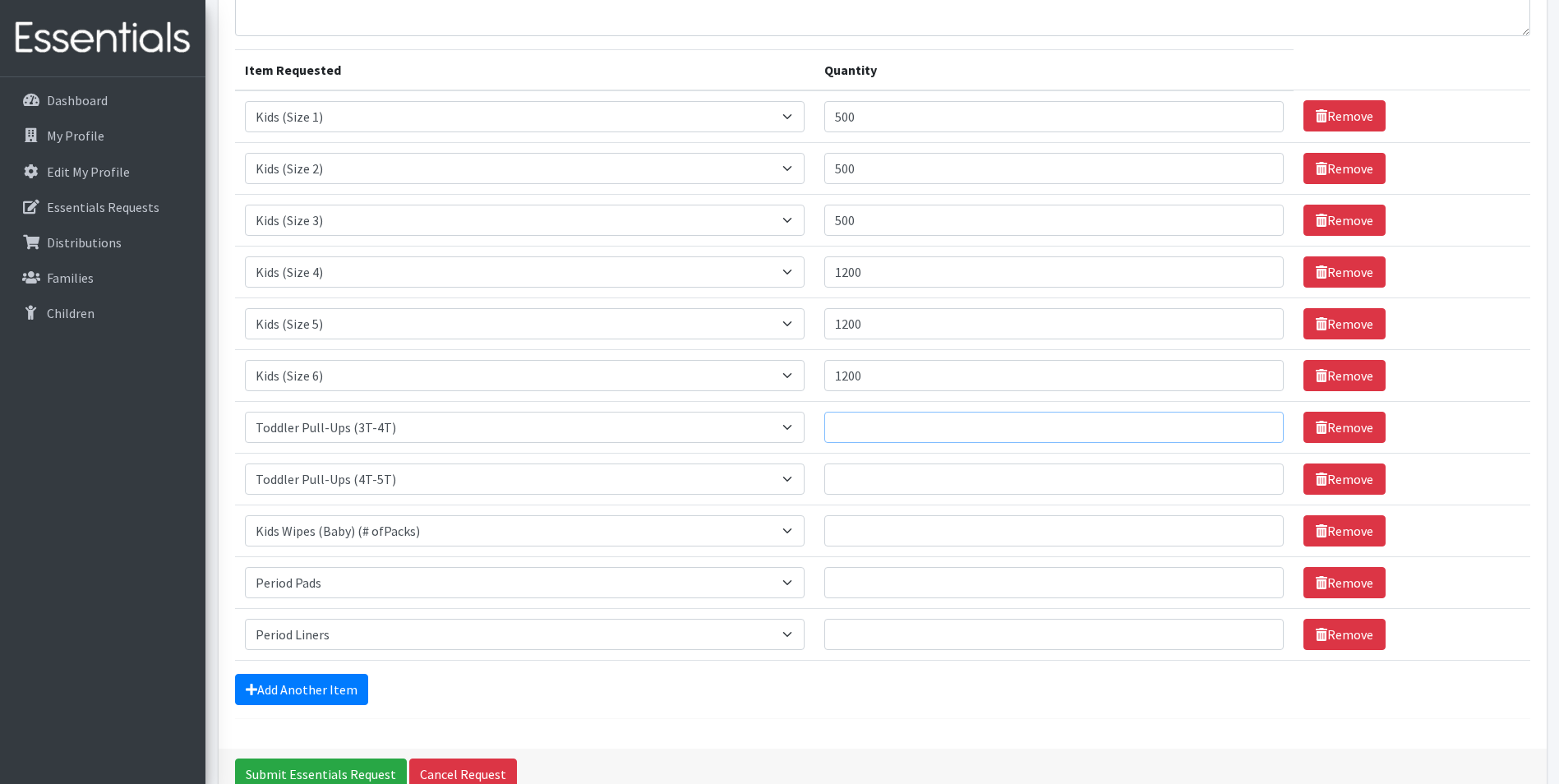
click at [875, 437] on input "Quantity" at bounding box center [1054, 428] width 459 height 31
click at [862, 272] on input "1200" at bounding box center [1054, 272] width 459 height 31
type input "1100"
click at [965, 421] on input "Quantity" at bounding box center [1054, 428] width 459 height 31
type input "150"
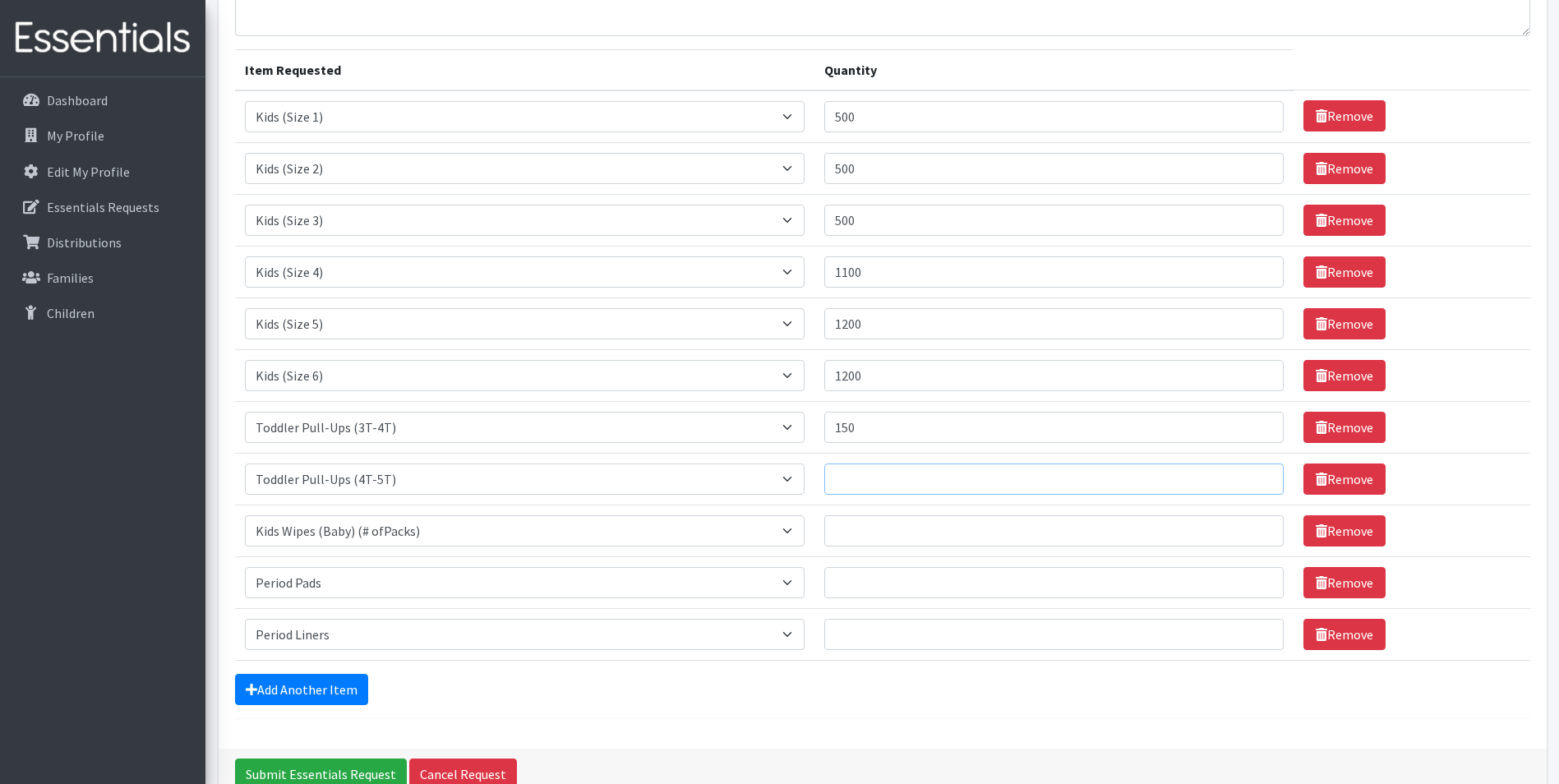
click at [890, 476] on input "Quantity" at bounding box center [1054, 479] width 459 height 31
type input "150"
click at [875, 530] on input "Quantity" at bounding box center [1054, 531] width 459 height 31
type input "100"
click at [884, 600] on td "Quantity" at bounding box center [1054, 582] width 479 height 52
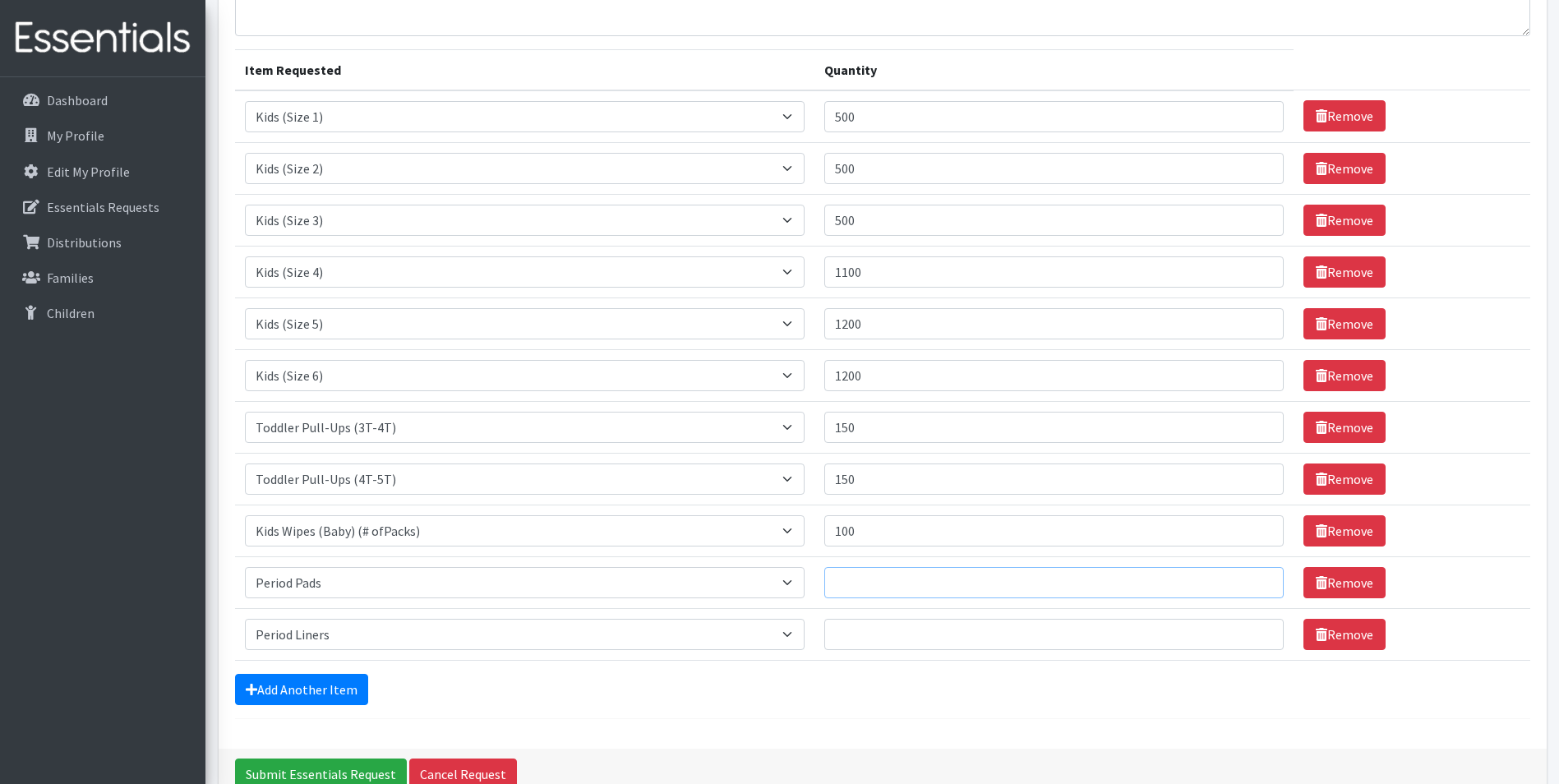
click at [889, 585] on input "Quantity" at bounding box center [1054, 583] width 459 height 31
type input "1"
type input "1200"
click at [937, 633] on input "Quantity" at bounding box center [1054, 634] width 459 height 31
type input "1200"
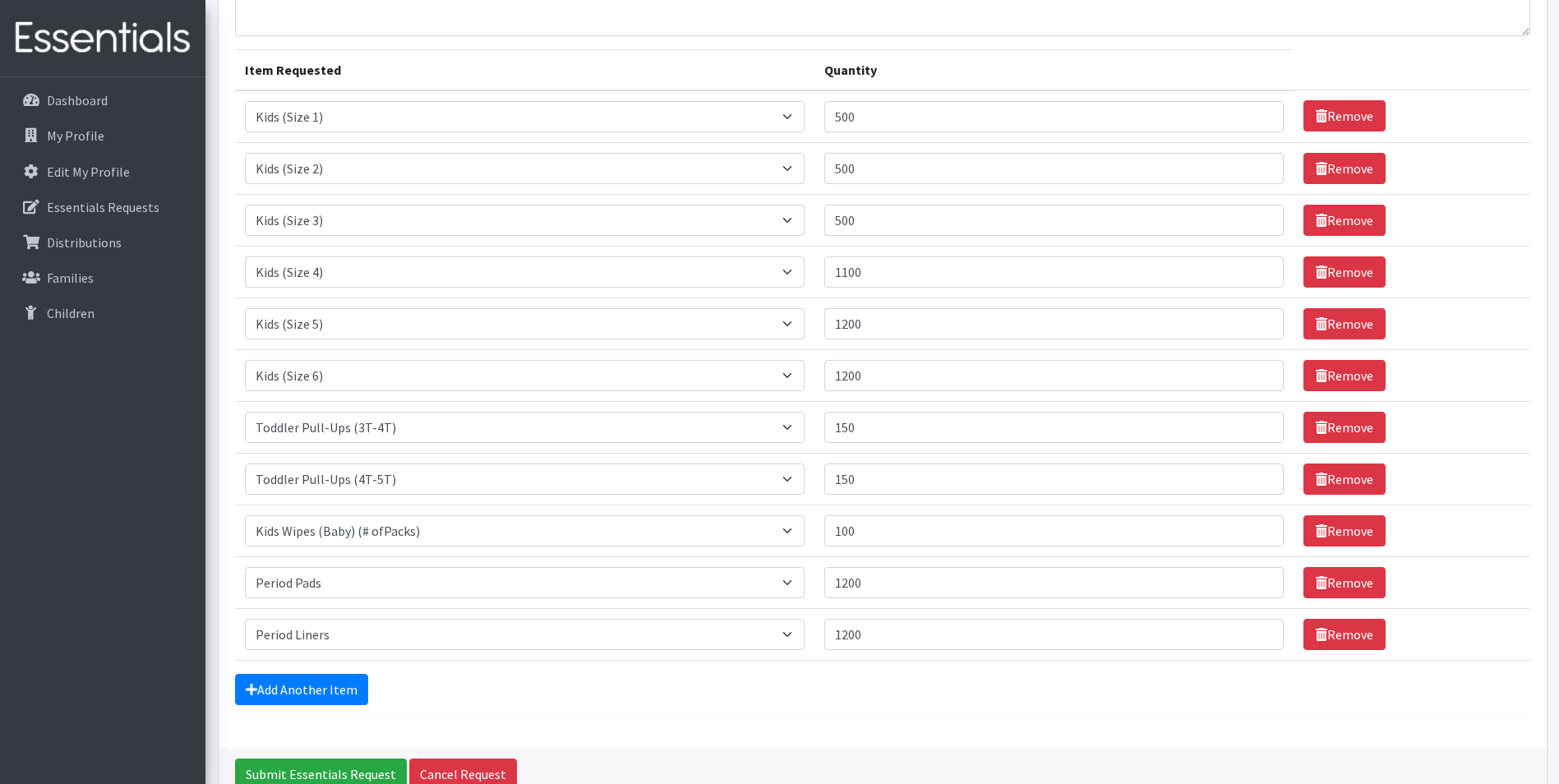
click at [925, 715] on form "Comments: Item Requested Quantity Item Requested Select an item Baby Formula Ki…" at bounding box center [883, 339] width 1296 height 760
click at [897, 127] on input "500" at bounding box center [1054, 116] width 459 height 31
click at [928, 175] on input "500" at bounding box center [1054, 169] width 459 height 31
click at [882, 120] on input "500" at bounding box center [1054, 116] width 459 height 31
click at [853, 117] on input "500" at bounding box center [1054, 116] width 459 height 31
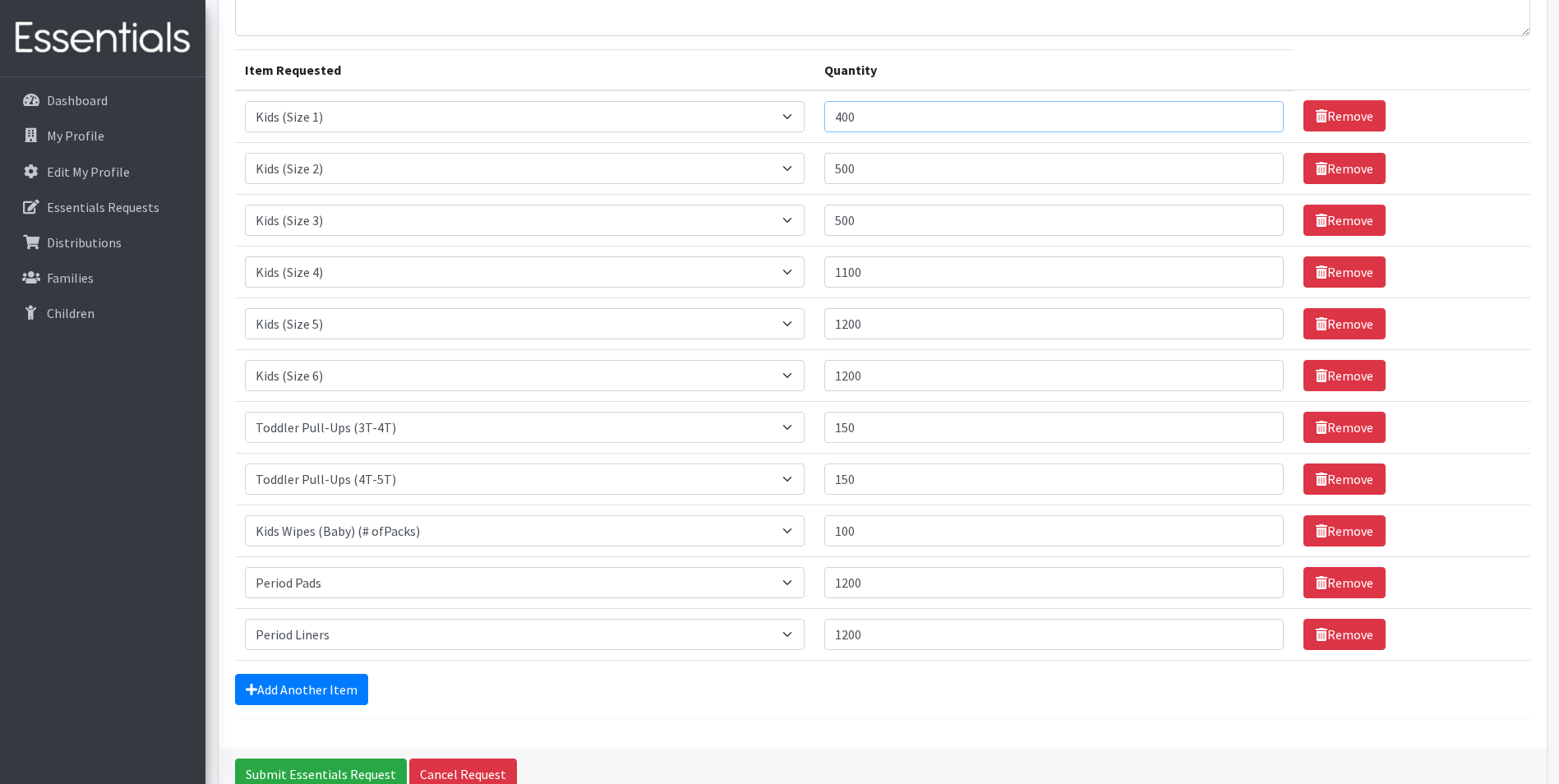
type input "400"
click at [861, 272] on input "1100" at bounding box center [1054, 272] width 459 height 31
type input "1200"
click at [954, 161] on input "500" at bounding box center [1054, 169] width 459 height 31
click at [853, 174] on input "500" at bounding box center [1054, 169] width 459 height 31
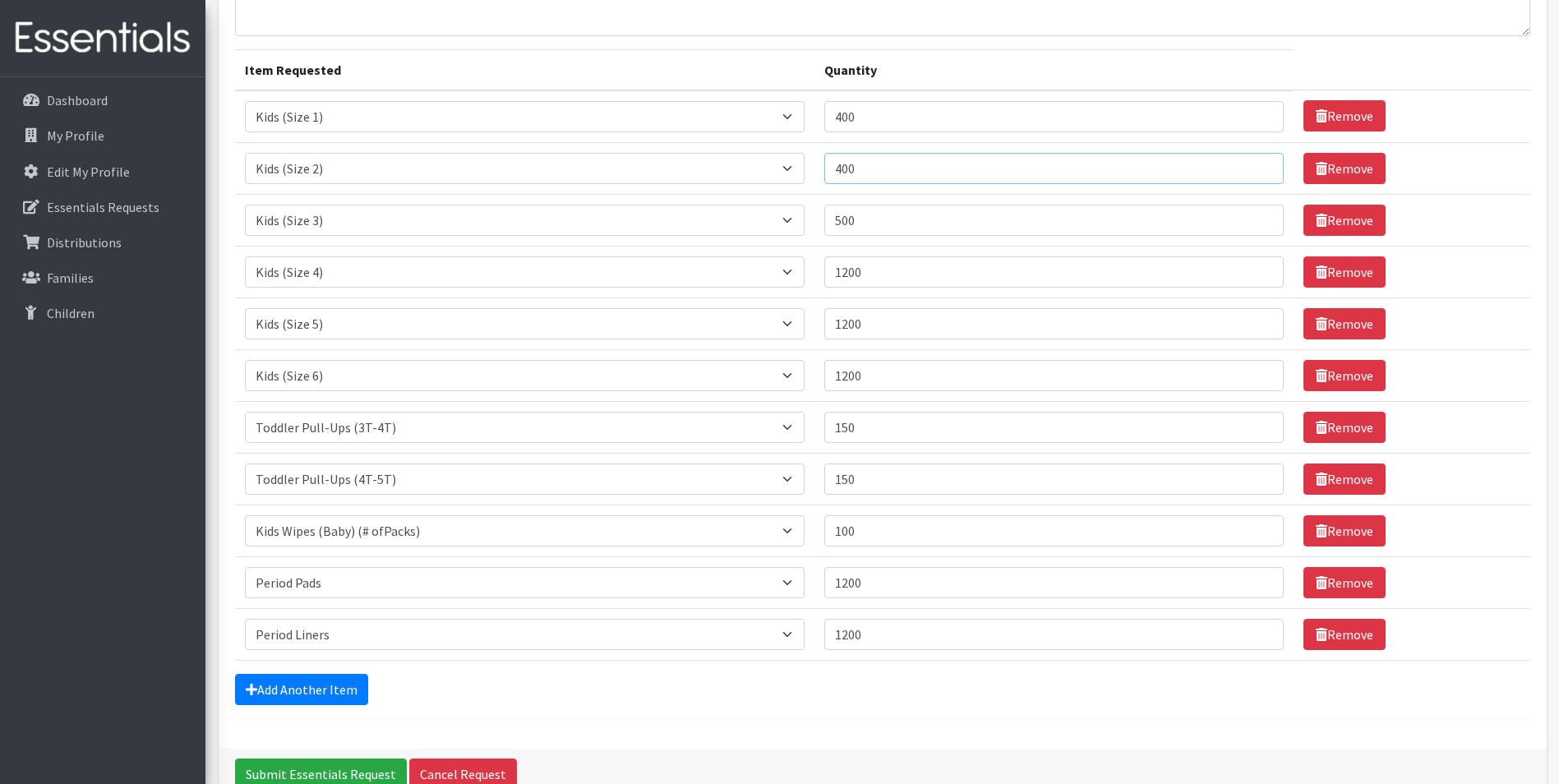
type input "400"
click at [854, 220] on input "500" at bounding box center [1054, 221] width 459 height 31
type input "400"
click at [862, 331] on input "1200" at bounding box center [1054, 324] width 459 height 31
type input "1300"
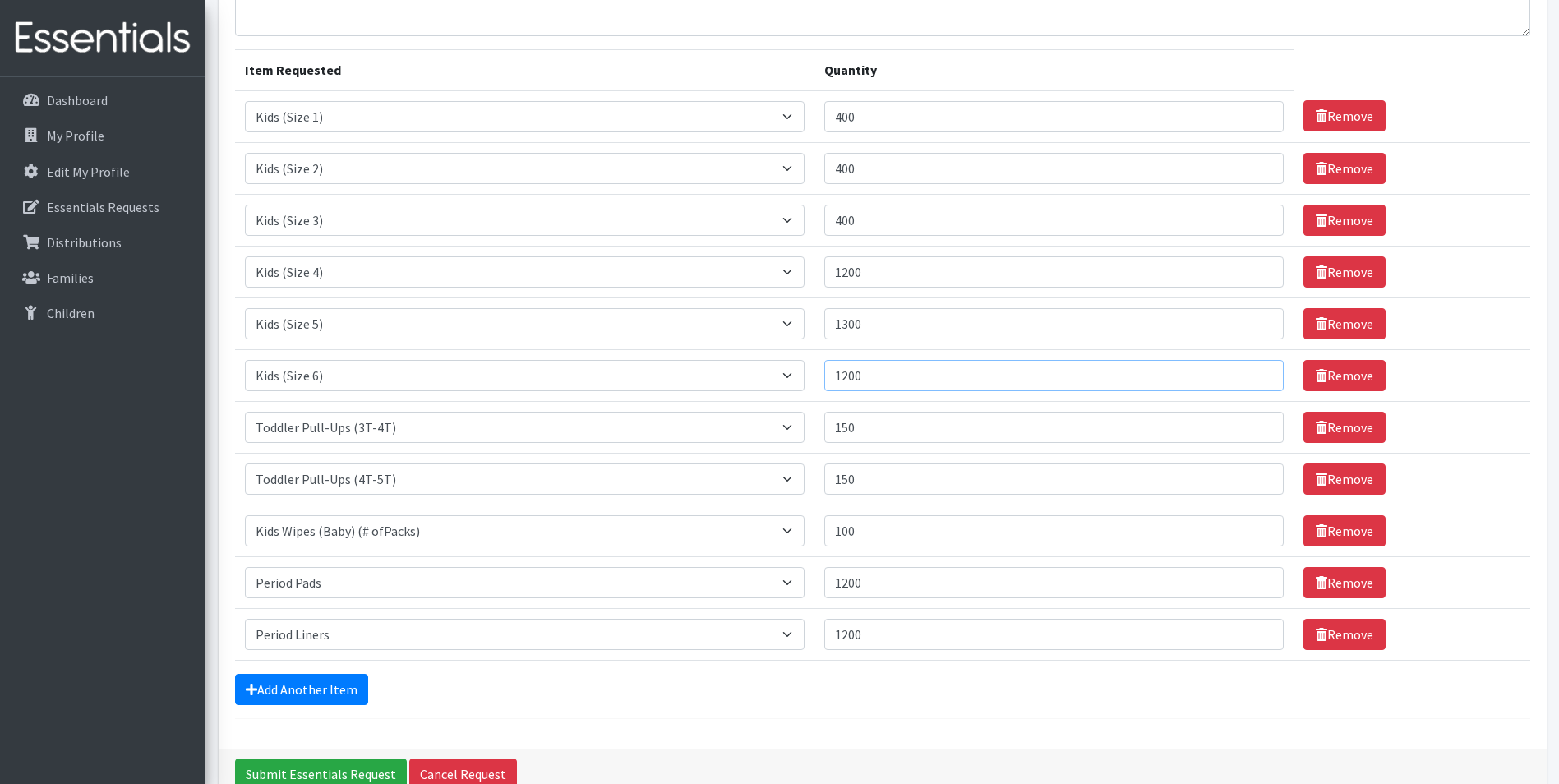
click at [859, 380] on input "1200" at bounding box center [1054, 376] width 459 height 31
type input "1300"
click at [887, 430] on input "150" at bounding box center [1054, 428] width 459 height 31
click at [940, 486] on input "150" at bounding box center [1054, 479] width 459 height 31
click at [909, 541] on input "100" at bounding box center [1054, 531] width 459 height 31
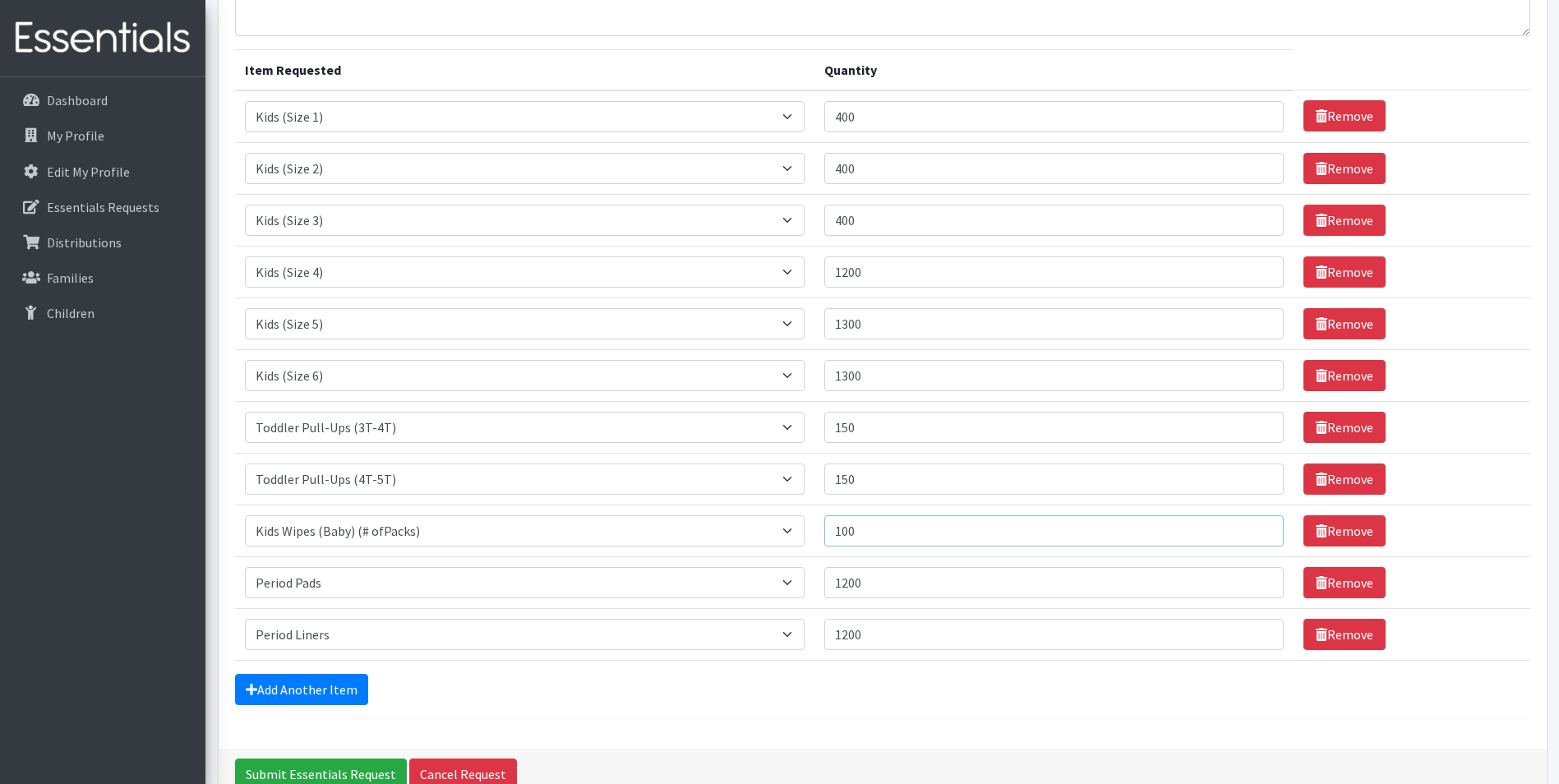
click at [904, 525] on input "100" at bounding box center [1054, 531] width 459 height 31
click at [892, 632] on input "1200" at bounding box center [1054, 634] width 459 height 31
click at [863, 580] on input "1200" at bounding box center [1054, 583] width 459 height 31
type input "1000"
click at [859, 635] on input "1200" at bounding box center [1054, 634] width 459 height 31
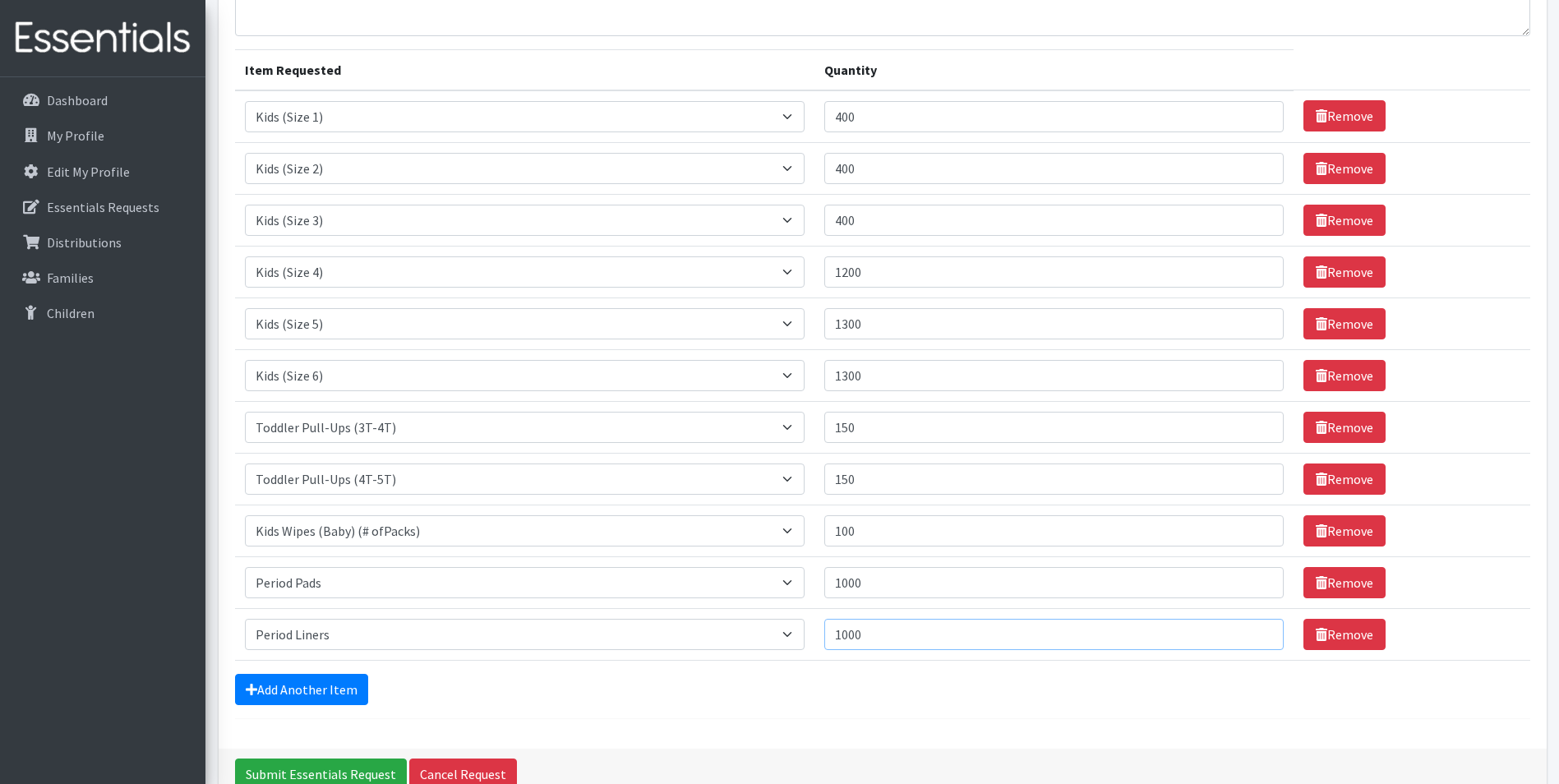
type input "1000"
click at [855, 665] on form "Comments: Item Requested Quantity Item Requested Select an item Baby Formula Ki…" at bounding box center [883, 339] width 1296 height 760
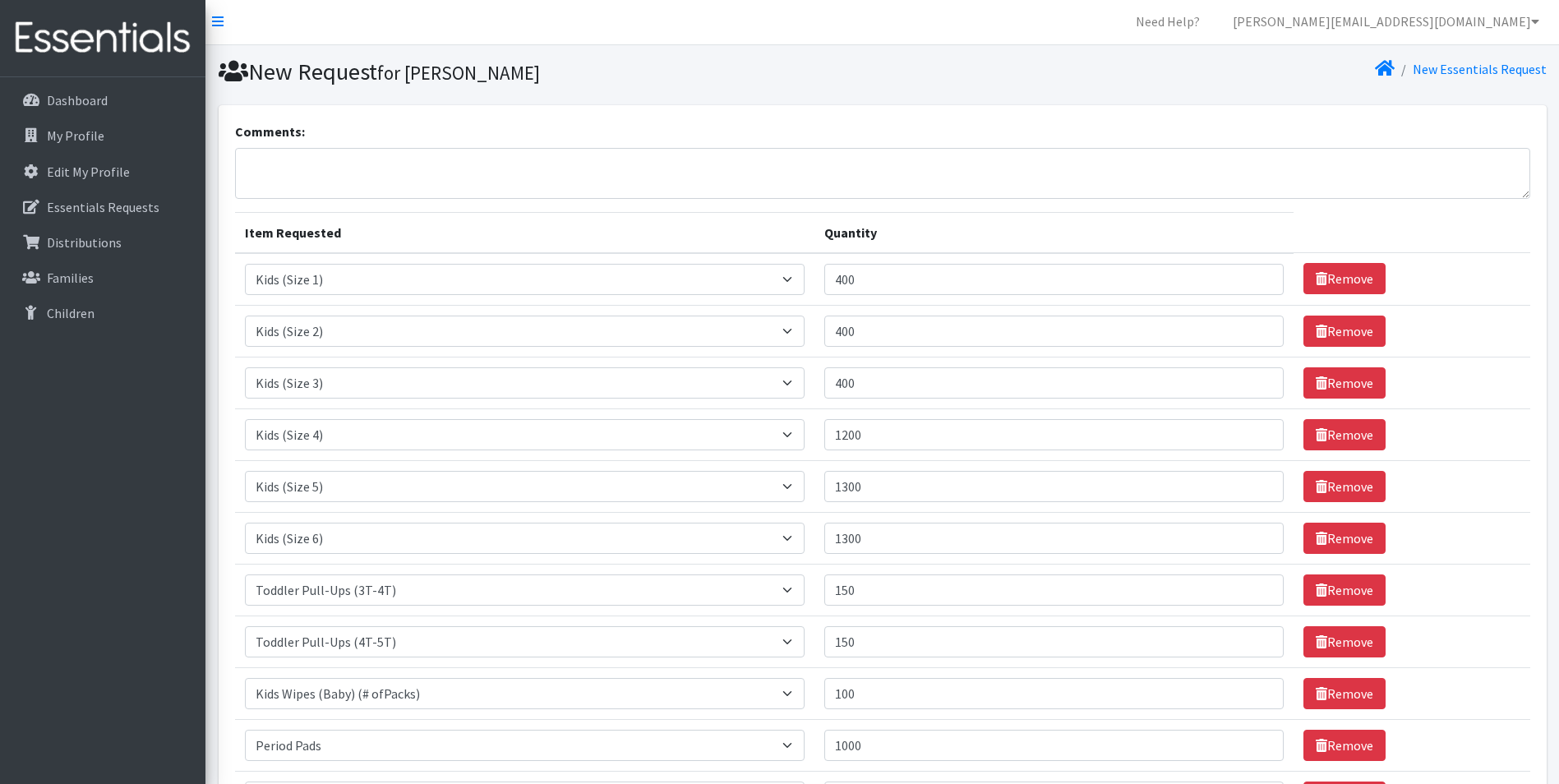
scroll to position [0, 0]
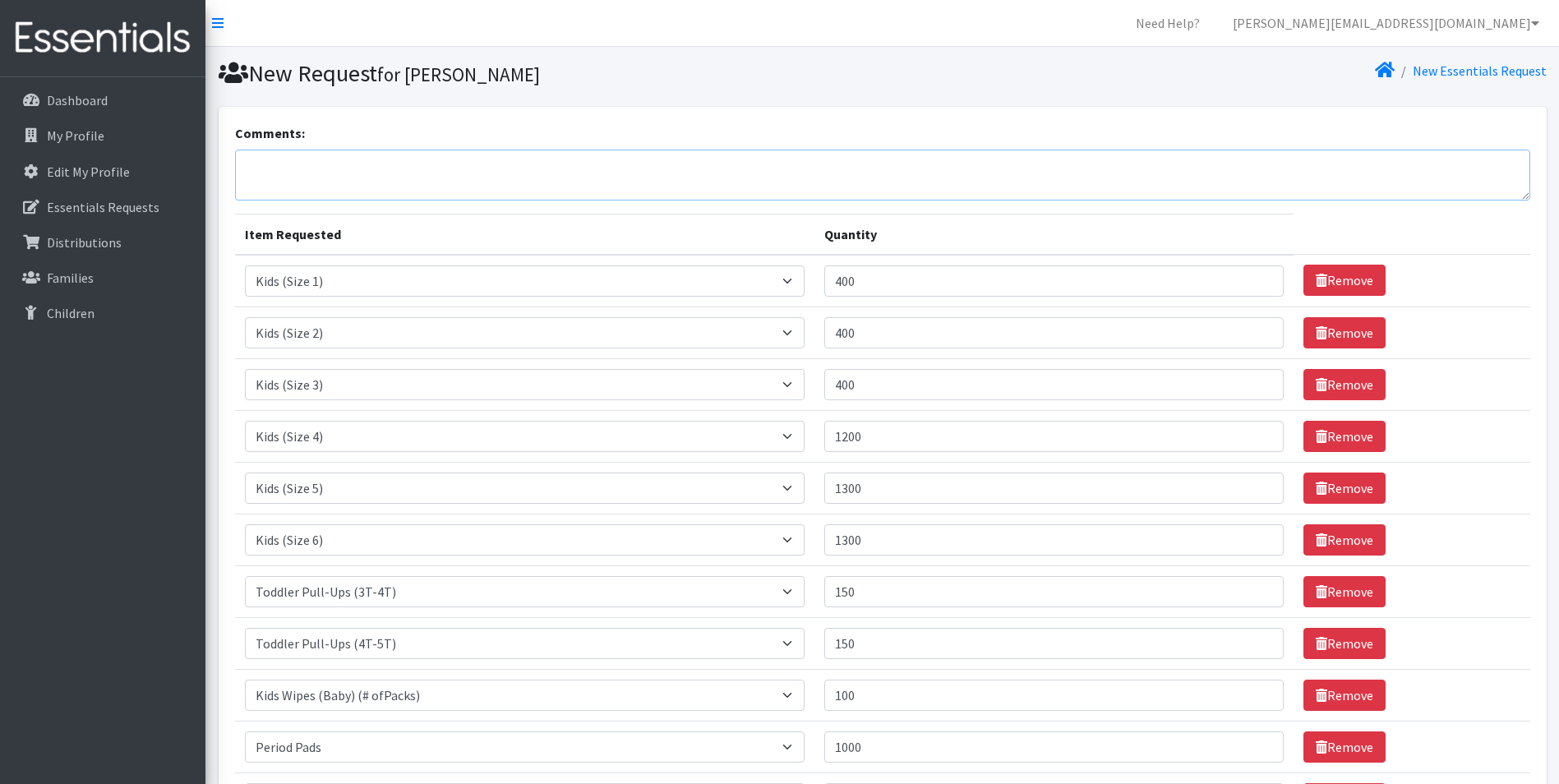
click at [480, 183] on textarea "Comments:" at bounding box center [883, 175] width 1296 height 51
click at [253, 171] on textarea "prefer a Wednesday for pick-up date. Thank you!" at bounding box center [883, 175] width 1296 height 51
click at [280, 170] on textarea "Prefer a Wednesday for pick-up date. Thank you!" at bounding box center [883, 175] width 1296 height 51
click at [546, 171] on textarea "Preferably a Wednesday for pick-up date. Thank you!" at bounding box center [883, 175] width 1296 height 51
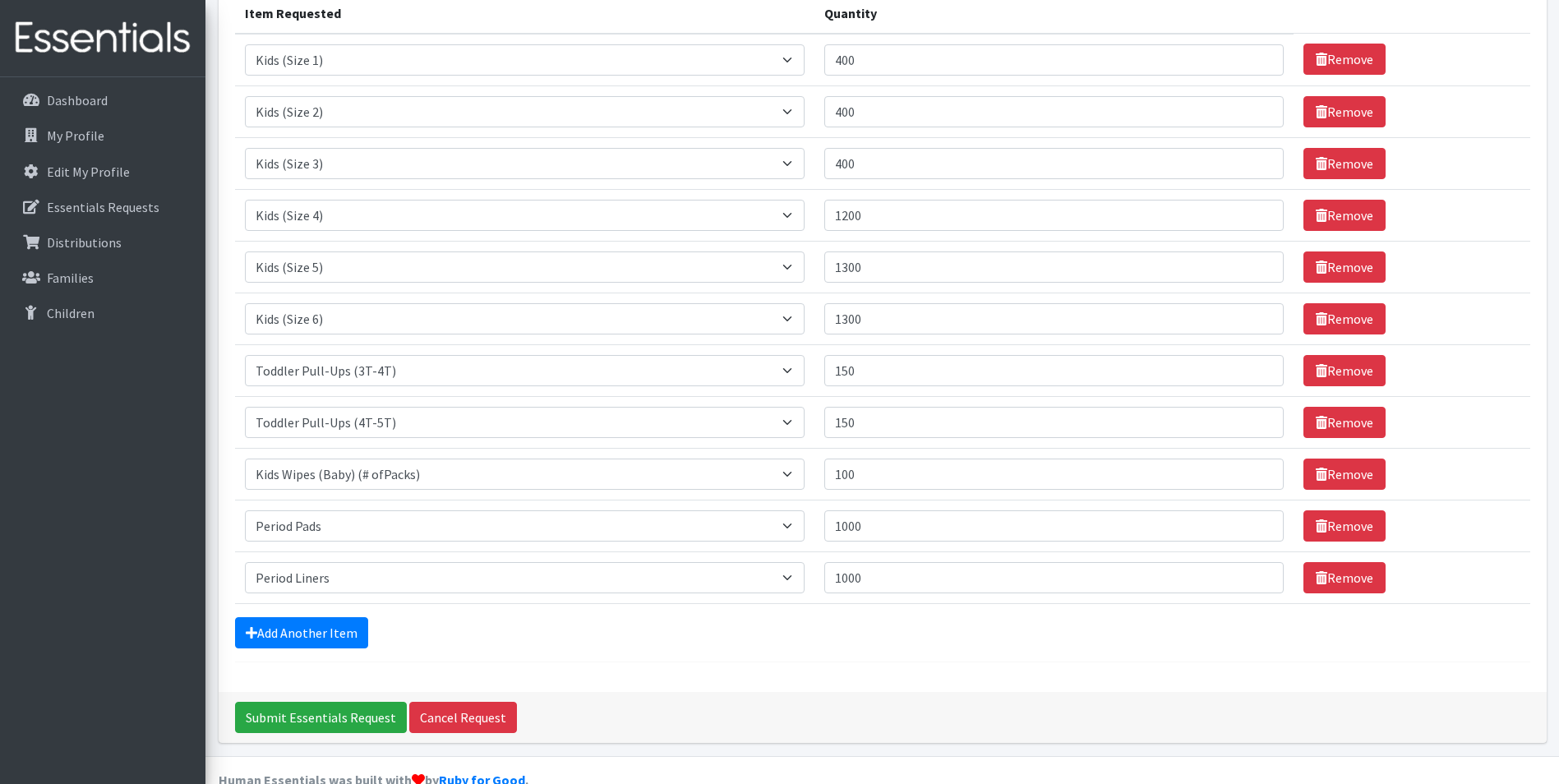
scroll to position [255, 0]
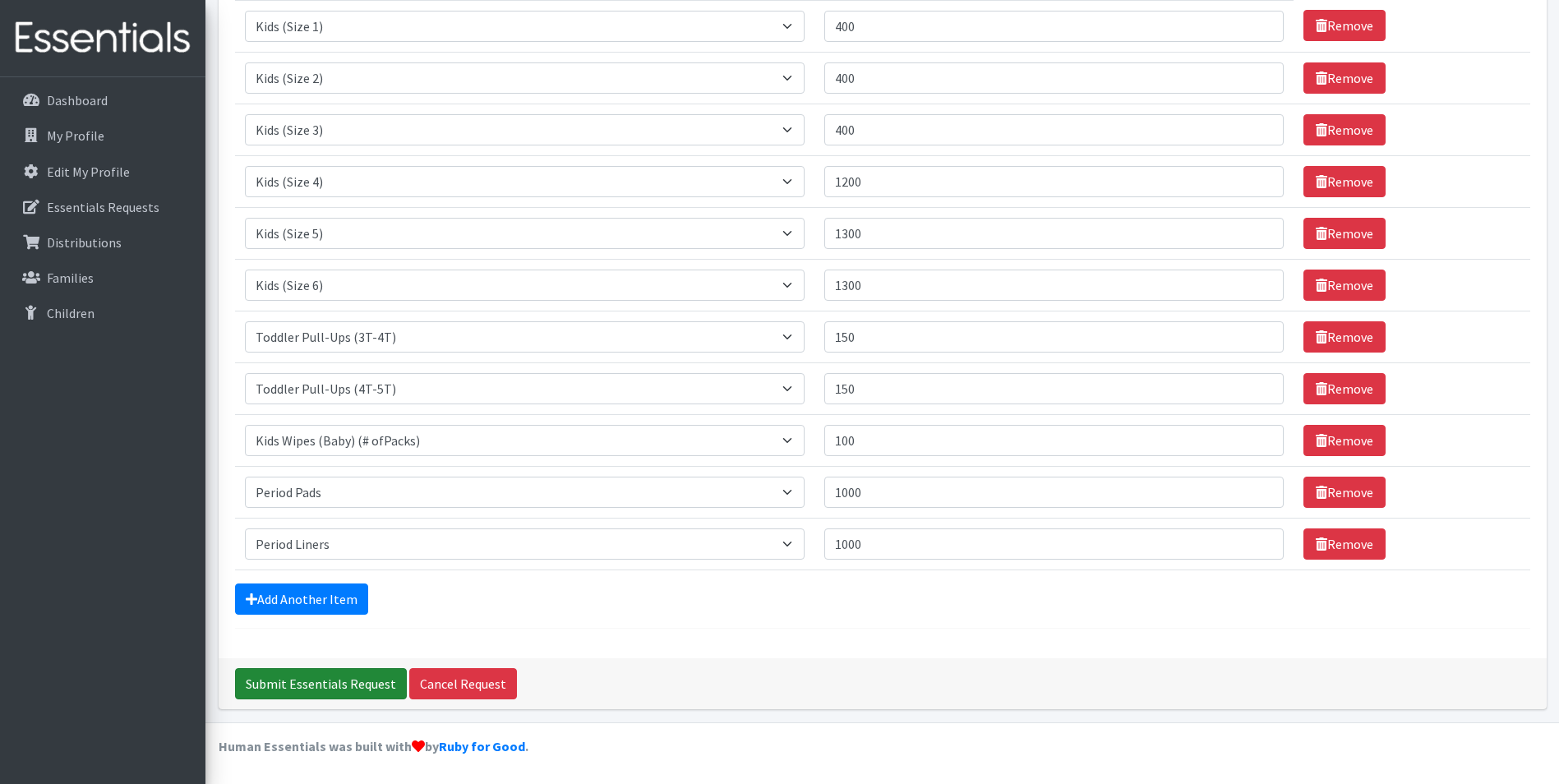
type textarea "Preferably a Wednesday for pick-up date. Thank you!"
click at [354, 684] on input "Submit Essentials Request" at bounding box center [321, 684] width 172 height 31
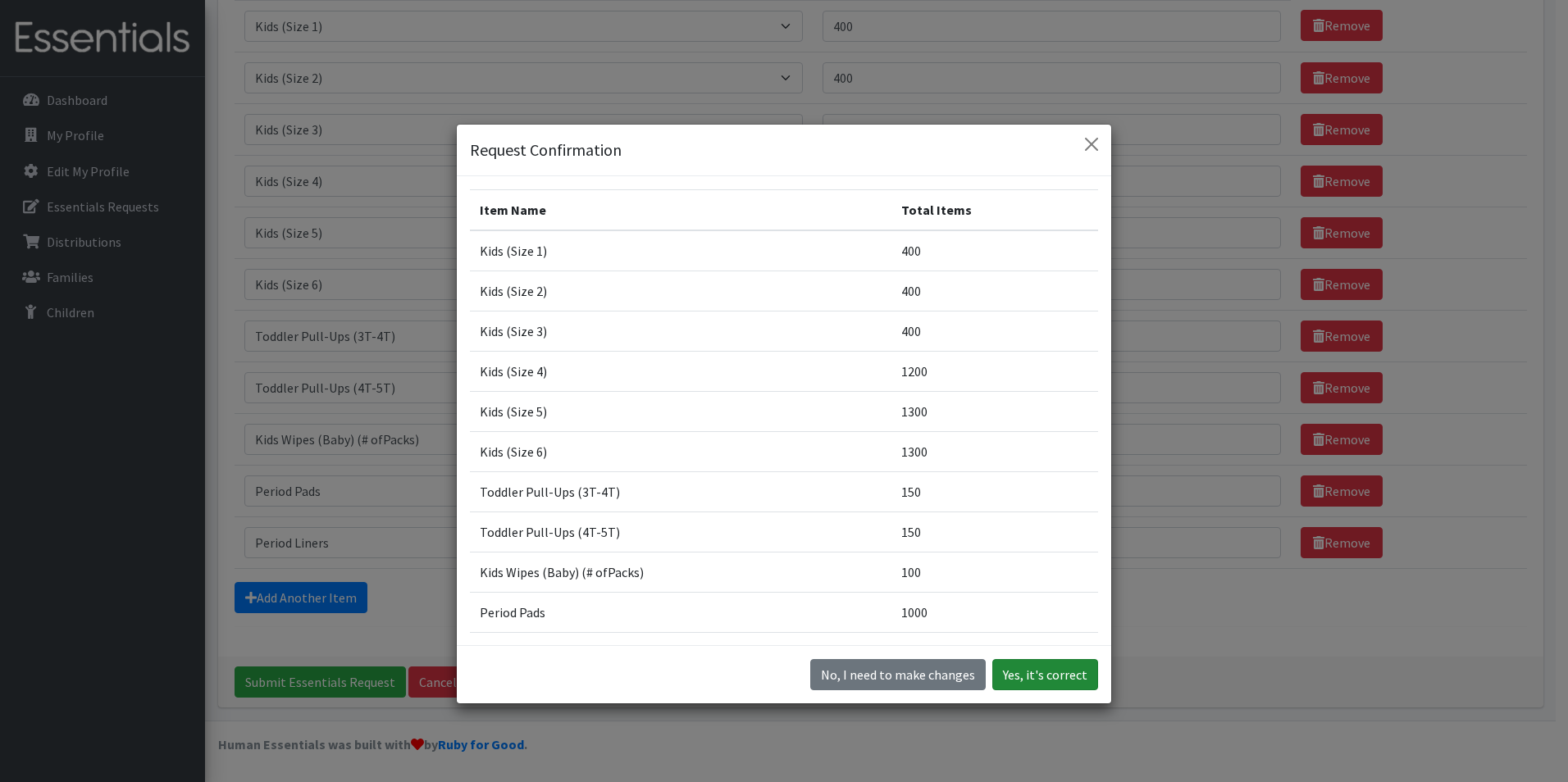
click at [1034, 682] on button "Yes, it's correct" at bounding box center [1045, 674] width 106 height 31
